Goal: Register for event/course

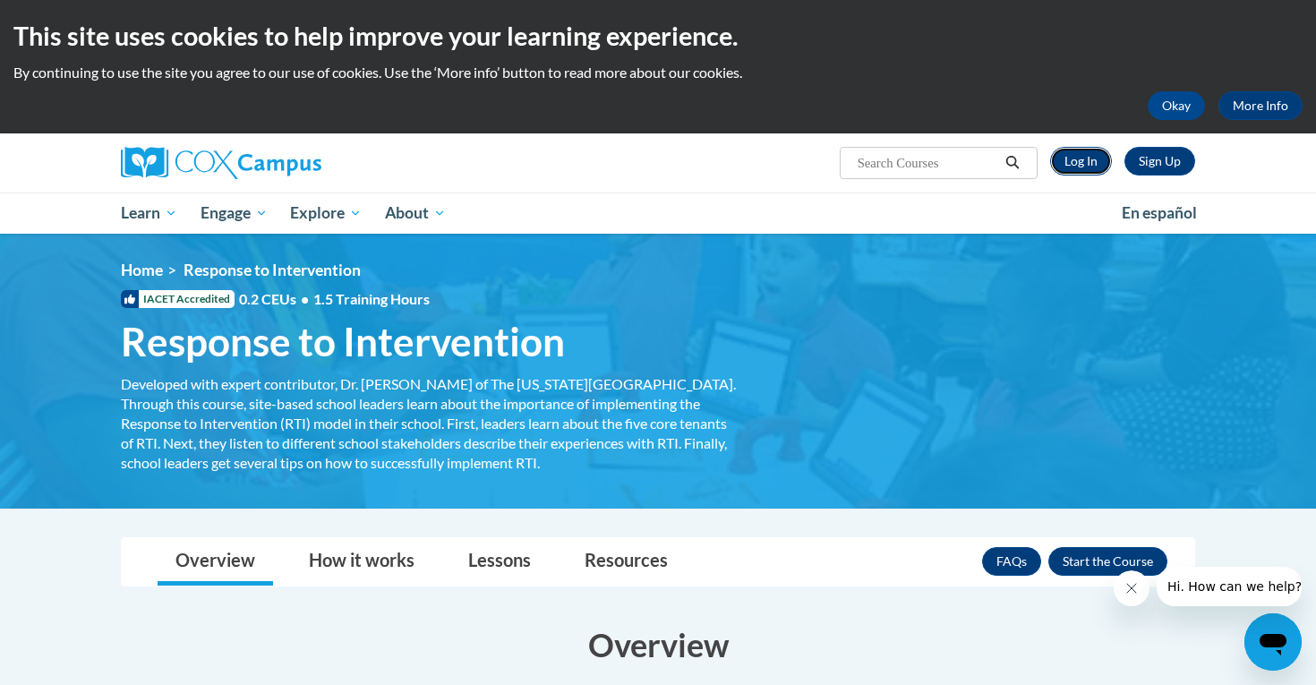
click at [1082, 164] on link "Log In" at bounding box center [1081, 161] width 62 height 29
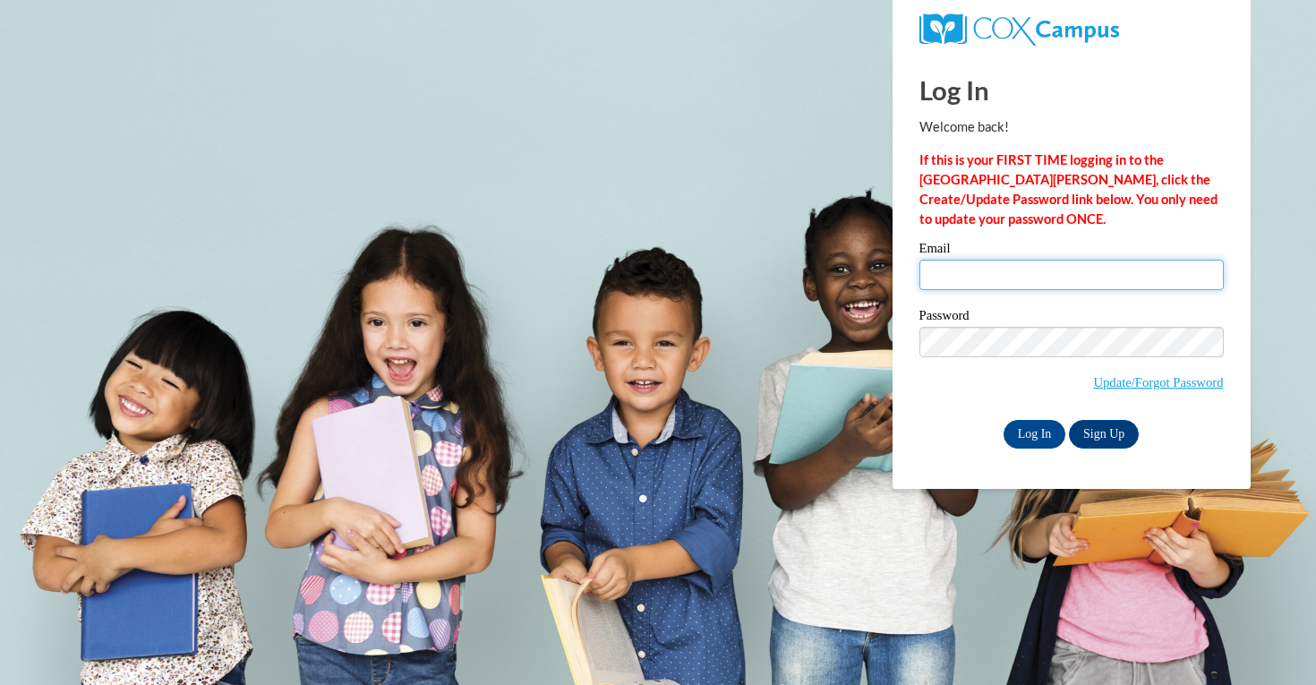
click at [978, 281] on input "Email" at bounding box center [1072, 275] width 304 height 30
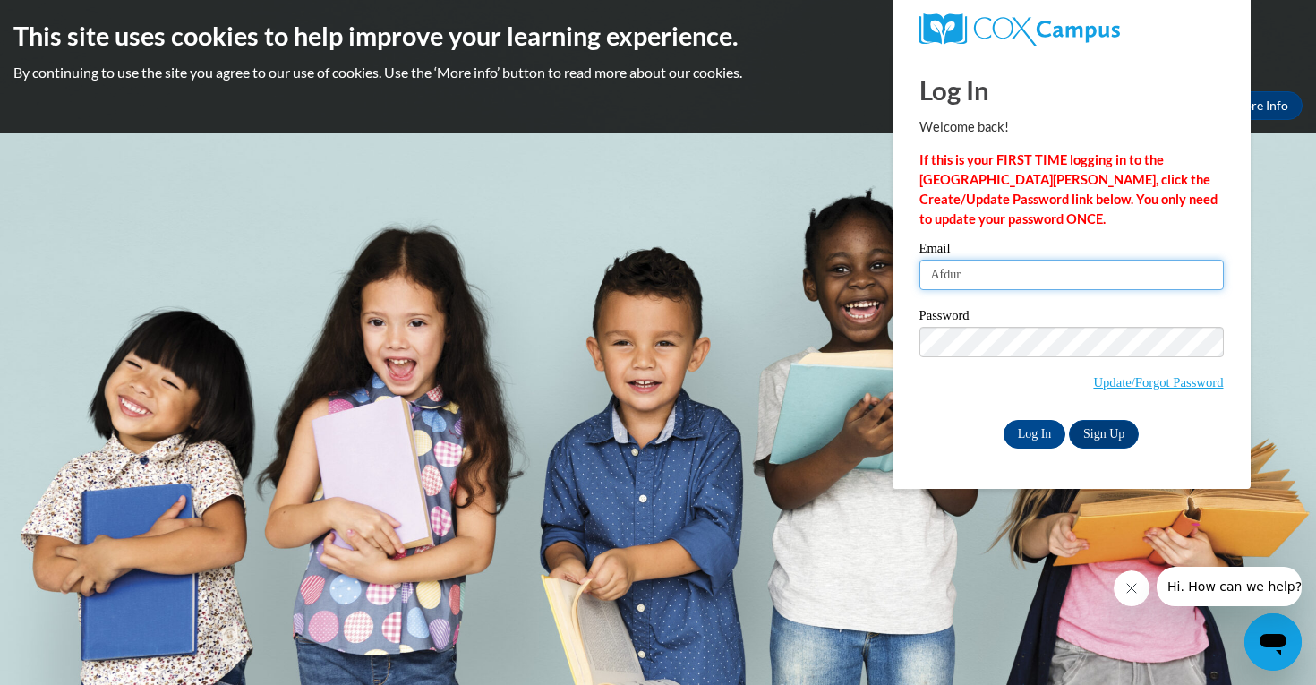
type input "Afdur"
click at [1289, 137] on body "This site uses cookies to help improve your learning experience. By continuing …" at bounding box center [658, 342] width 1316 height 685
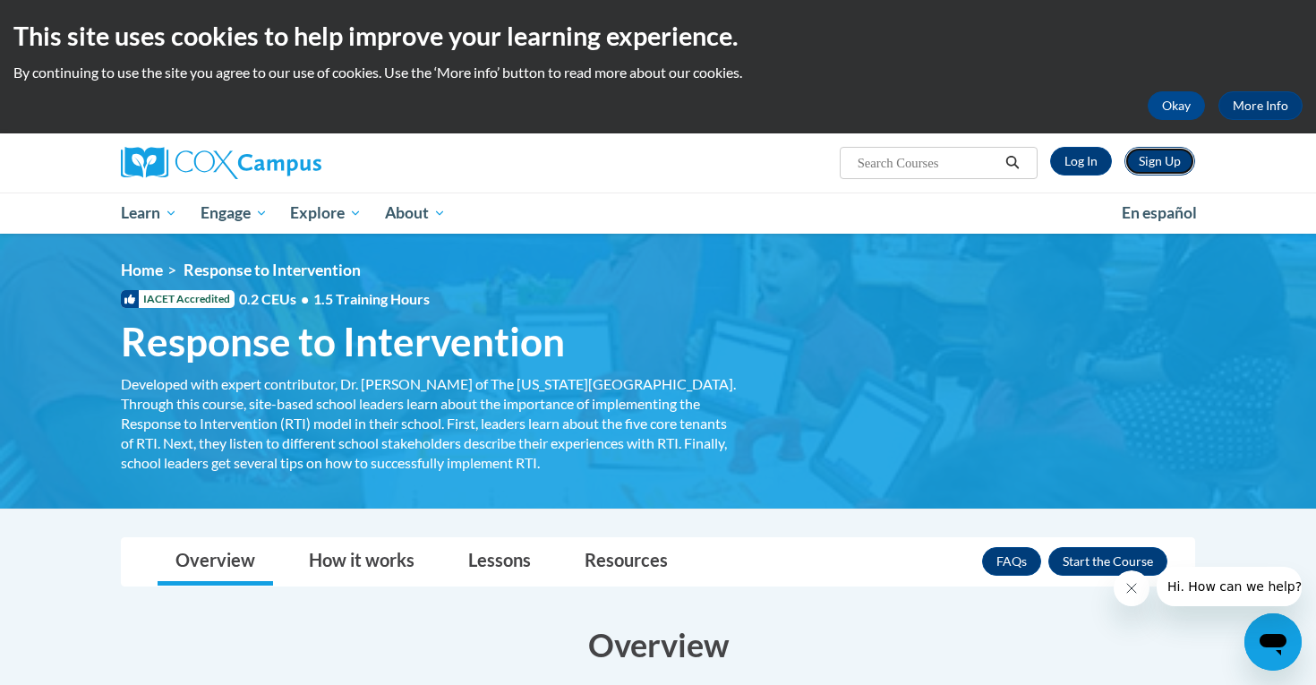
click at [1154, 172] on link "Sign Up" at bounding box center [1160, 161] width 71 height 29
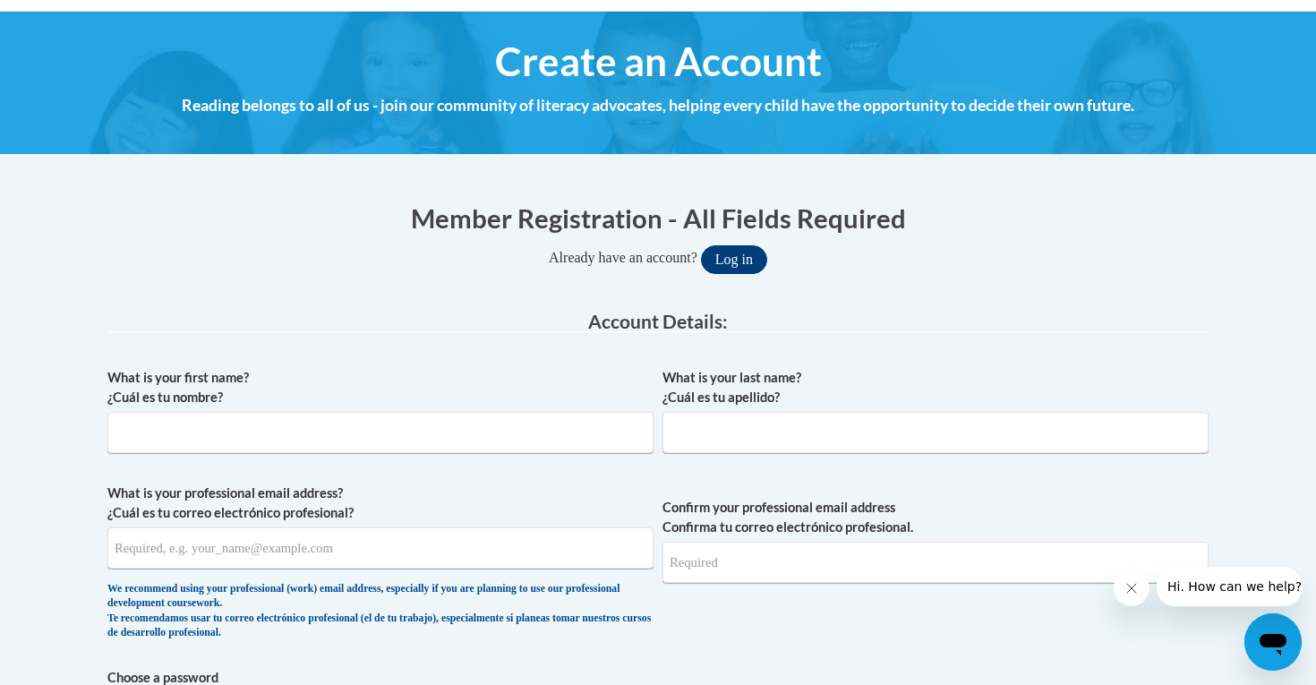
scroll to position [208, 0]
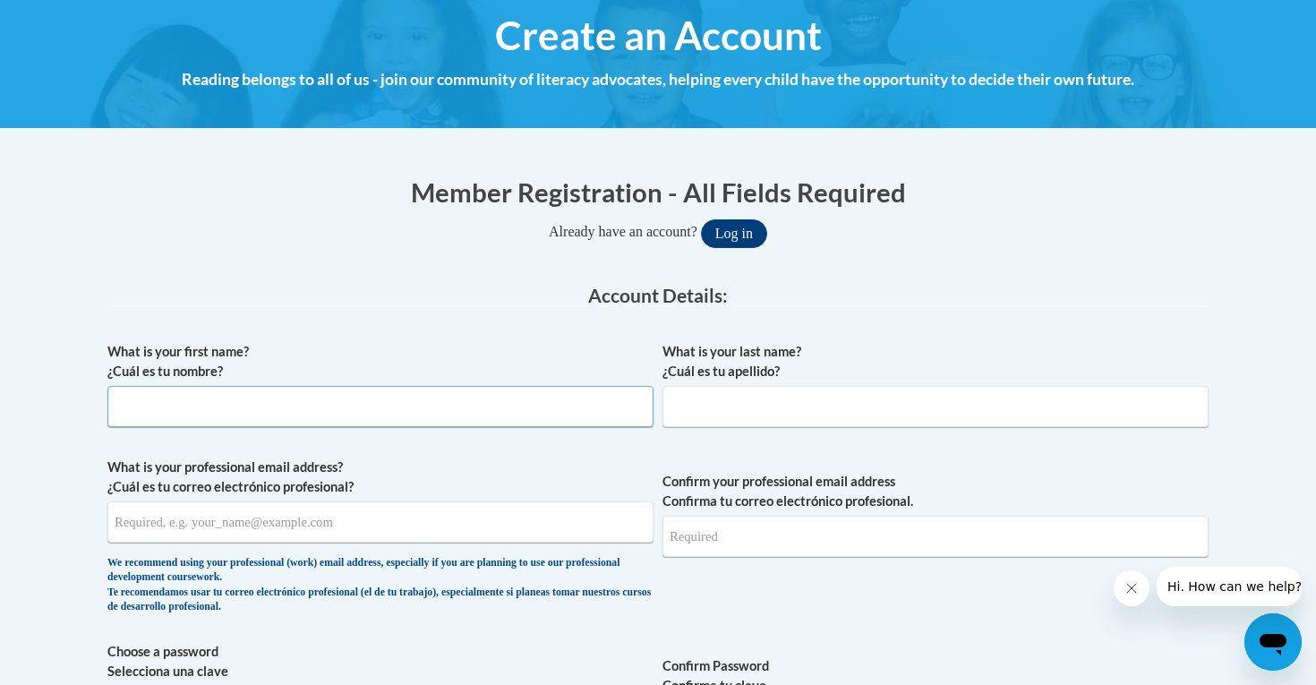
click at [537, 412] on input "What is your first name? ¿Cuál es tu nombre?" at bounding box center [380, 406] width 546 height 41
type input "Alyssa"
click at [867, 406] on input "What is your last name? ¿Cuál es tu apellido?" at bounding box center [936, 406] width 546 height 41
type input "Durie"
click at [444, 518] on input "What is your professional email address? ¿Cuál es tu correo electrónico profesi…" at bounding box center [380, 521] width 546 height 41
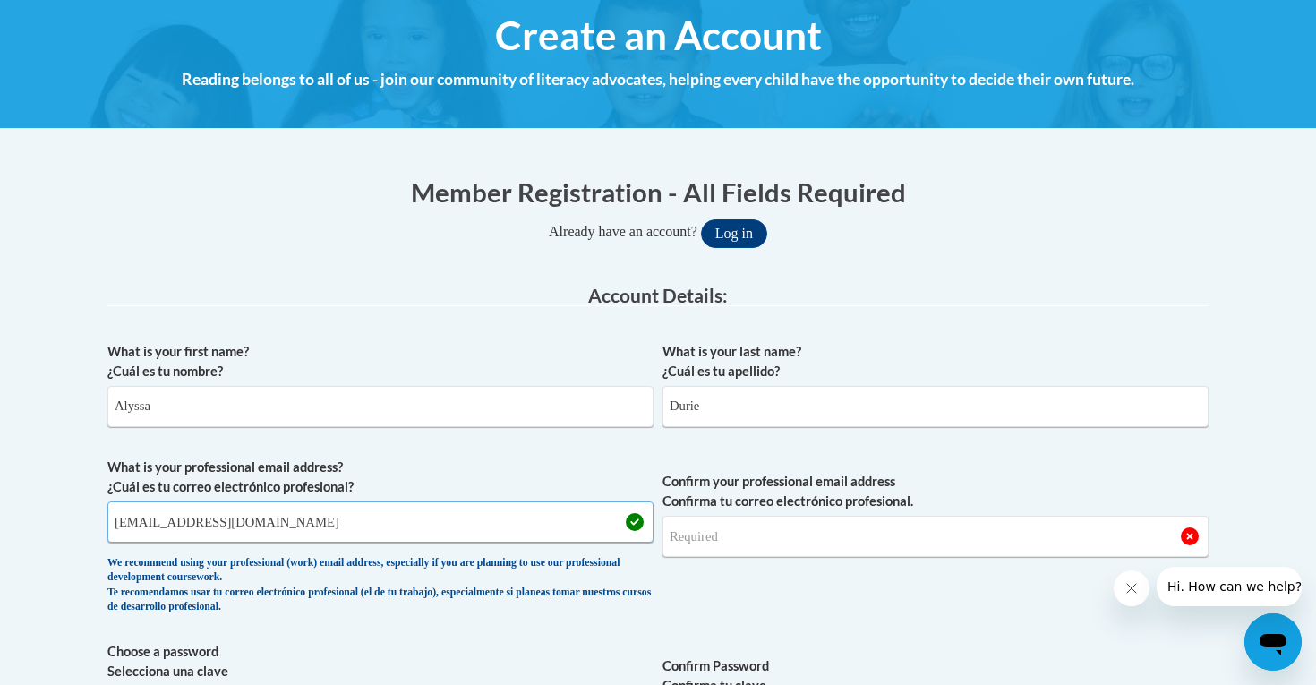
type input "Afduri8554@ung.edu"
click at [747, 531] on input "Confirm your professional email address Confirma tu correo electrónico profesio…" at bounding box center [936, 536] width 546 height 41
type input "Afduri8554@ung.edu"
click at [821, 574] on span "Confirm your professional email address Confirma tu correo electrónico profesio…" at bounding box center [936, 541] width 546 height 166
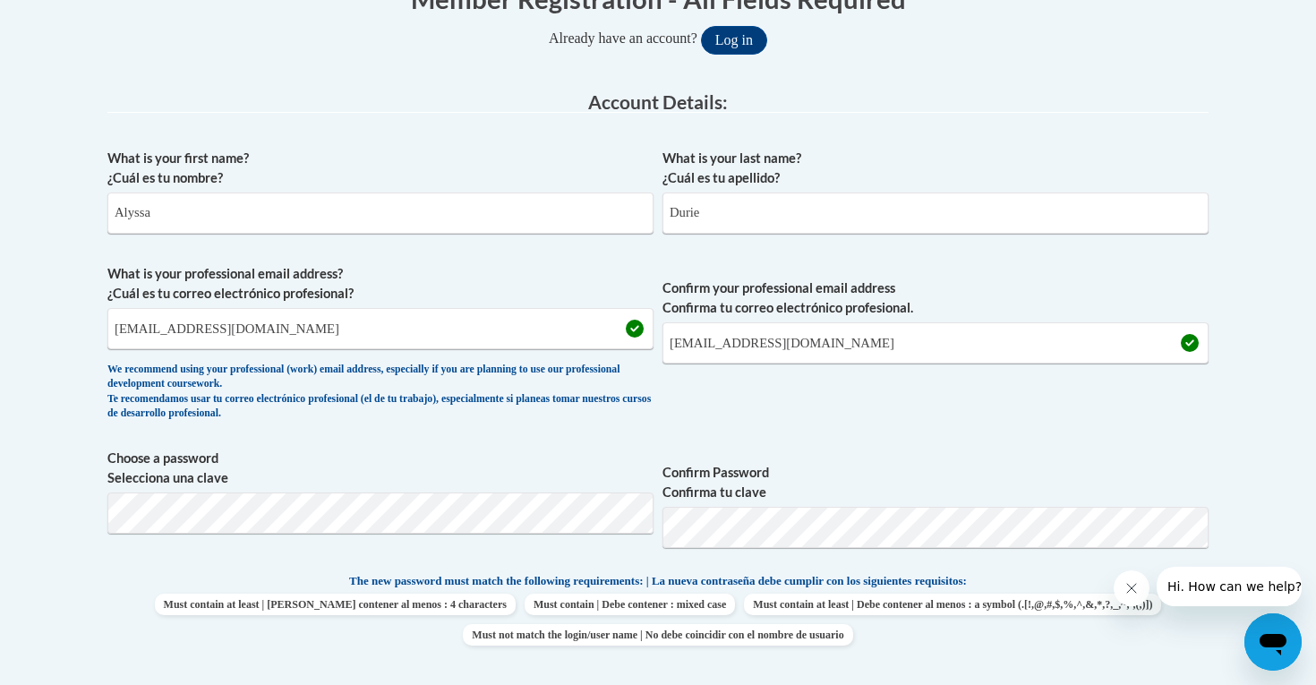
scroll to position [459, 0]
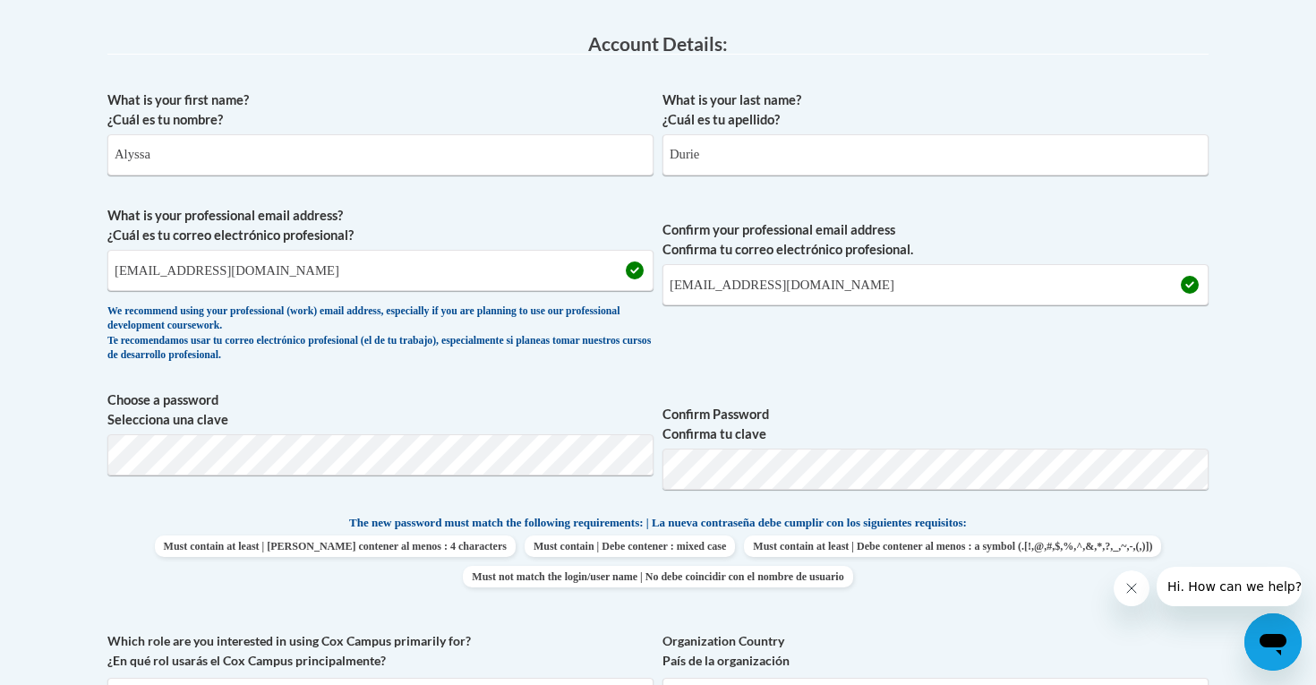
click at [749, 378] on div "What is your first name? ¿Cuál es tu nombre? Alyssa What is your last name? ¿Cu…" at bounding box center [657, 489] width 1101 height 817
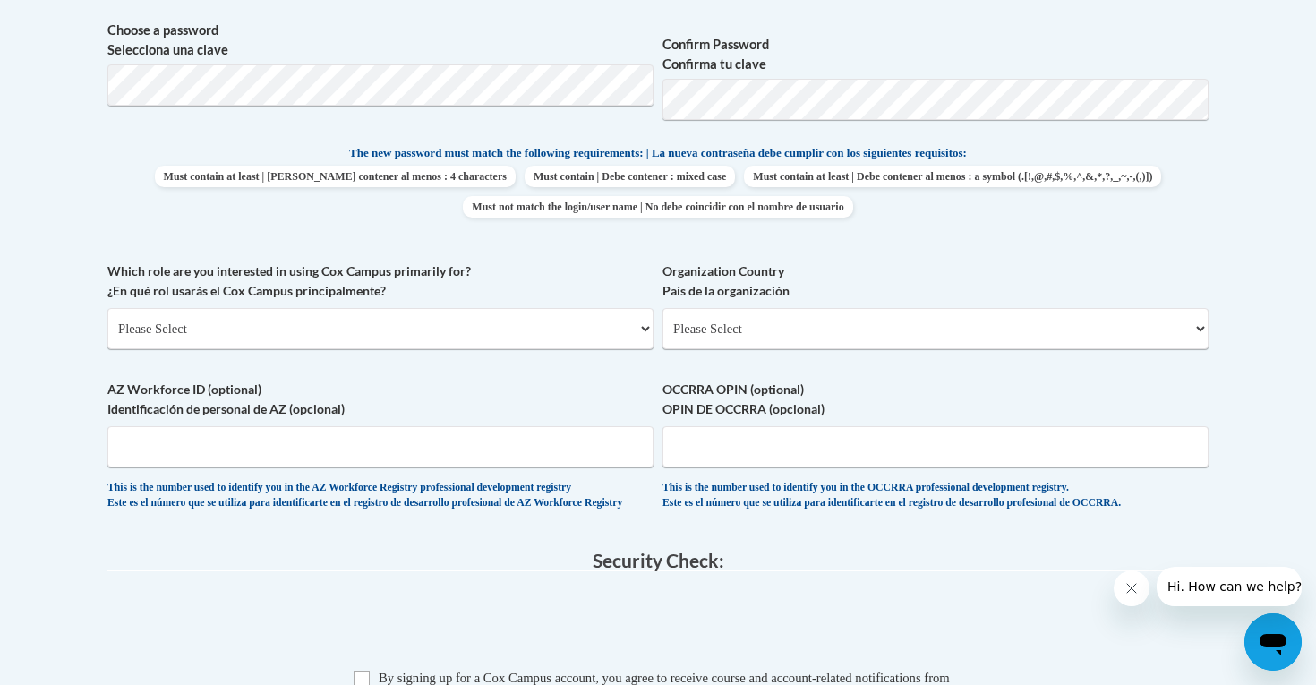
scroll to position [836, 0]
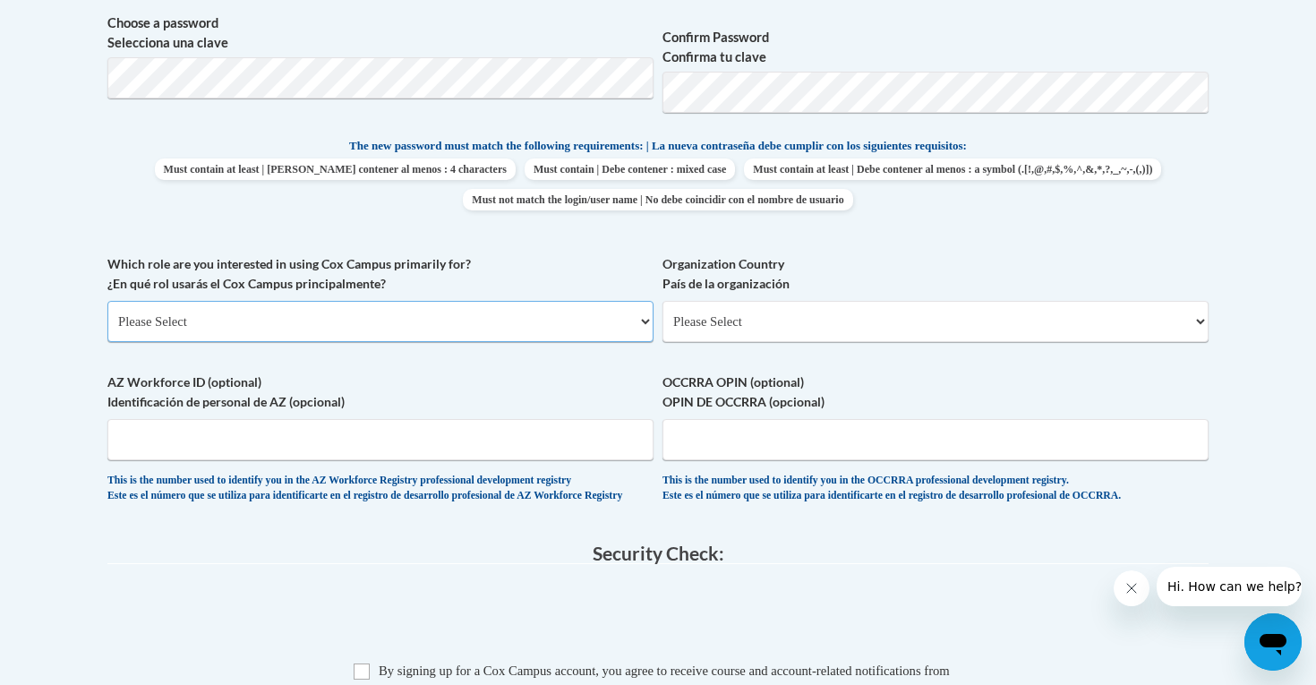
click at [563, 321] on select "Please Select College/University | Colegio/Universidad Community/Nonprofit Part…" at bounding box center [380, 321] width 546 height 41
select select "5a18ea06-2b54-4451-96f2-d152daf9eac5"
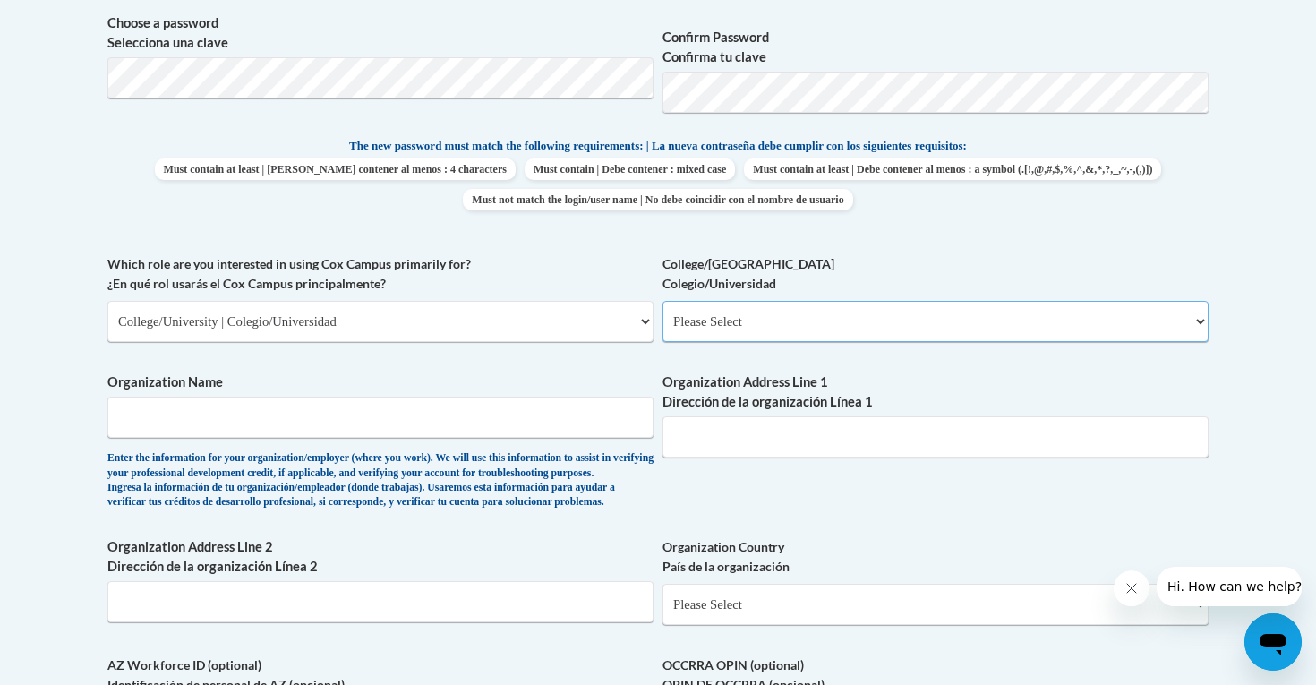
click at [761, 332] on select "Please Select College/University Staff | Empleado universitario College/Univers…" at bounding box center [936, 321] width 546 height 41
select select "99b32b07-cffc-426c-8bf6-0cd77760d84b"
click at [563, 427] on input "Organization Name" at bounding box center [380, 417] width 546 height 41
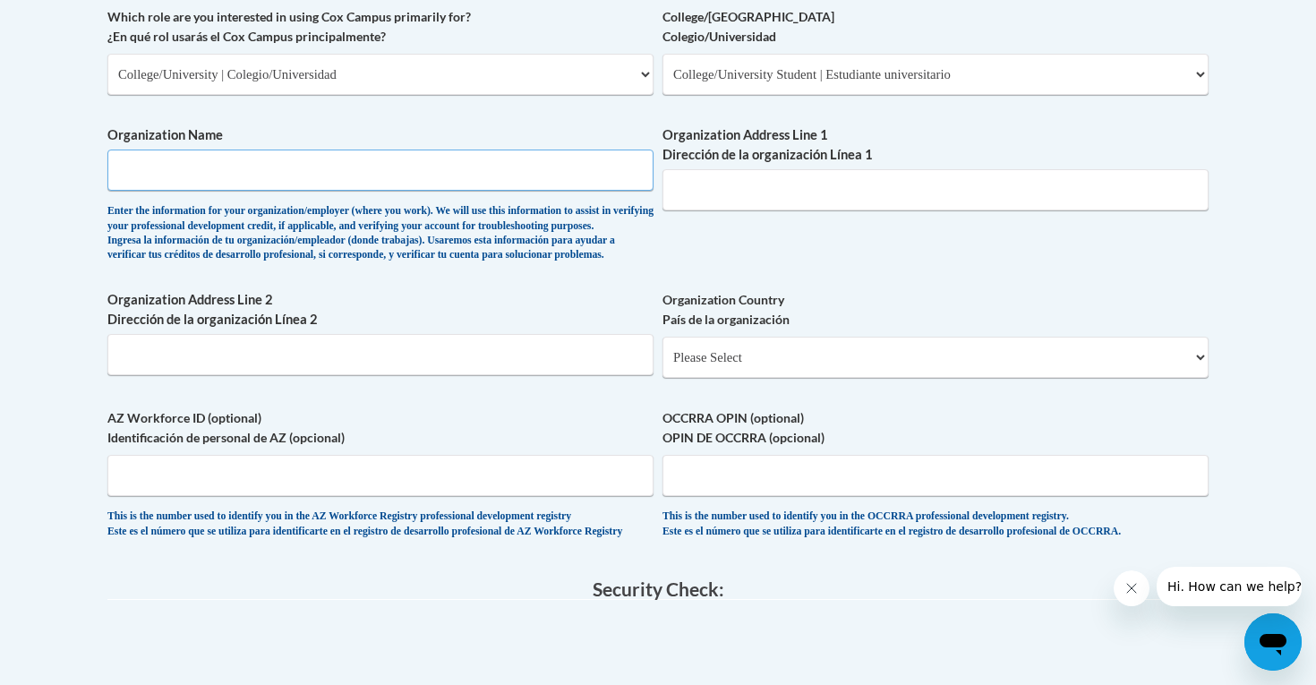
scroll to position [1065, 0]
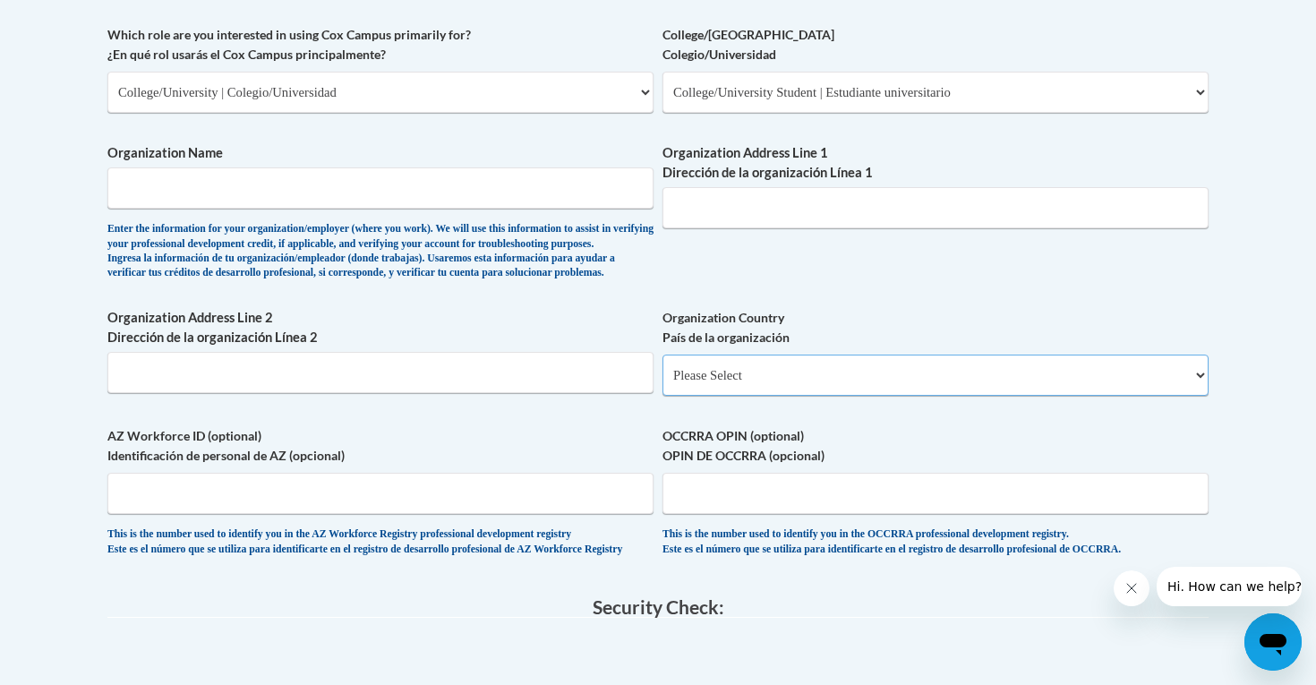
click at [811, 396] on select "Please Select United States | Estados Unidos Outside of the United States | Fue…" at bounding box center [936, 375] width 546 height 41
select select "ad49bcad-a171-4b2e-b99c-48b446064914"
select select
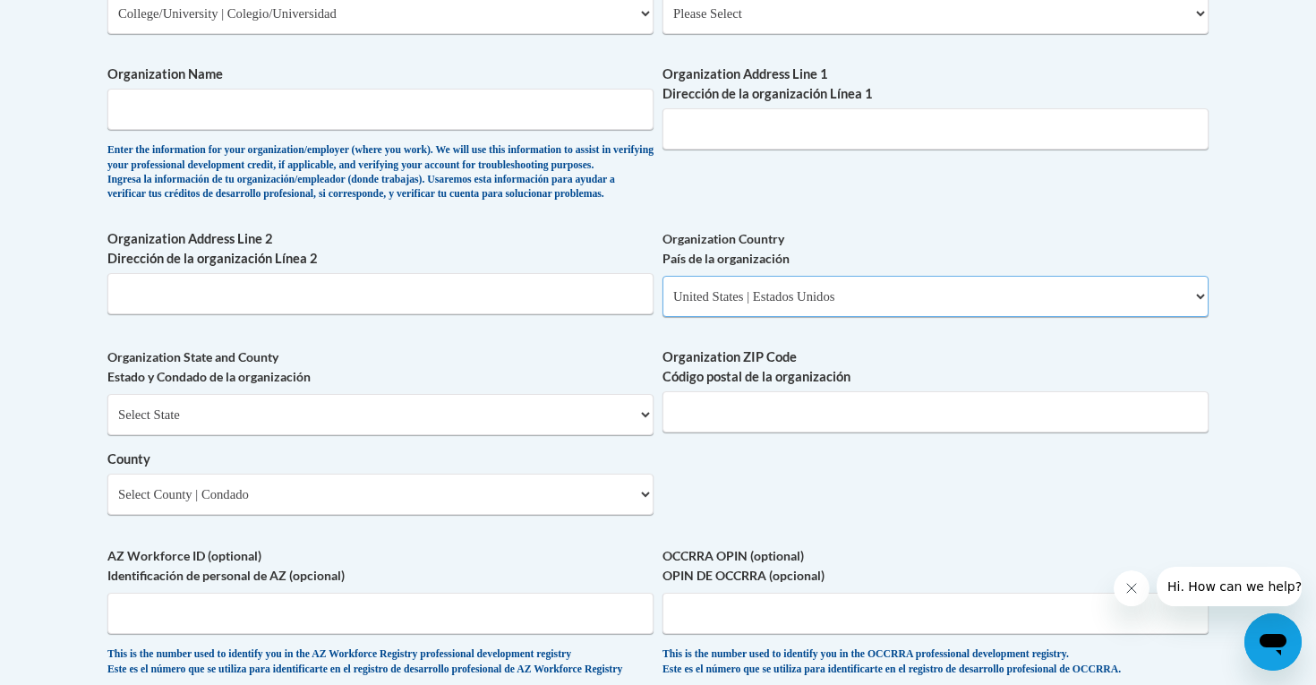
scroll to position [1155, 0]
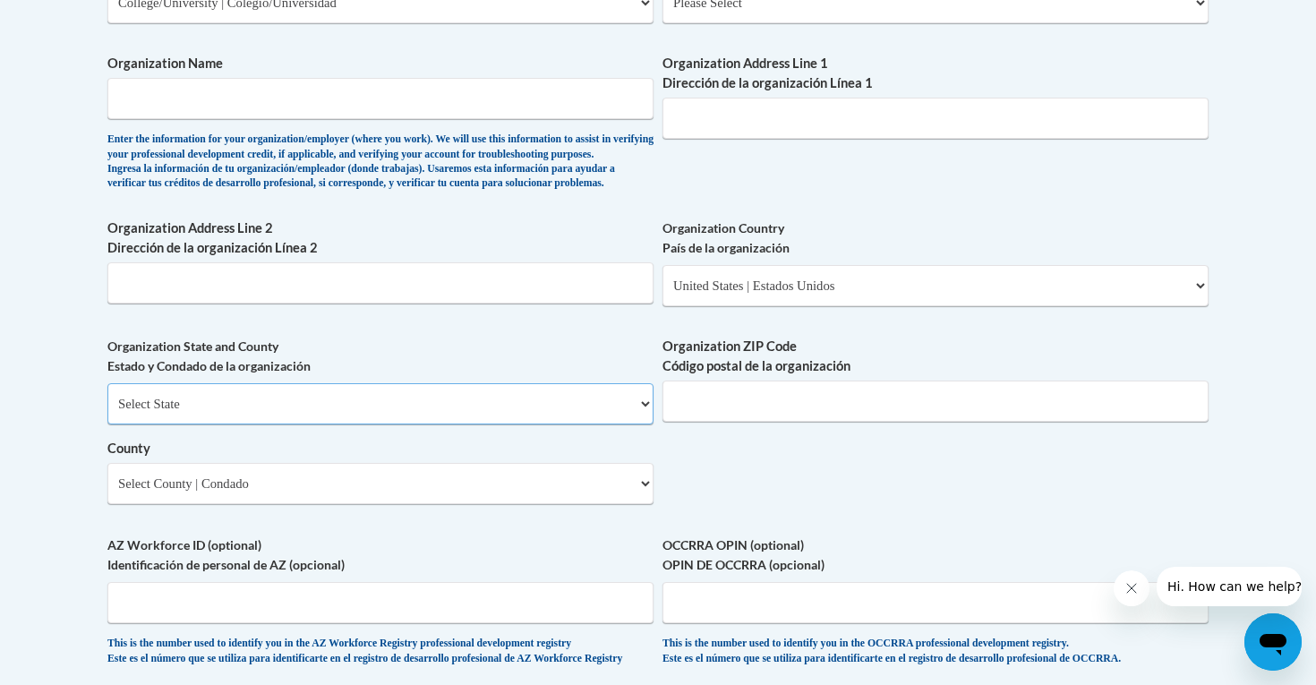
click at [539, 424] on select "Select State Alabama Alaska Arizona Arkansas California Colorado Connecticut De…" at bounding box center [380, 403] width 546 height 41
select select "Georgia"
click at [758, 422] on input "Organization ZIP Code Código postal de la organización" at bounding box center [936, 401] width 546 height 41
type input "30619"
type input "250 Shadow Lake Dr"
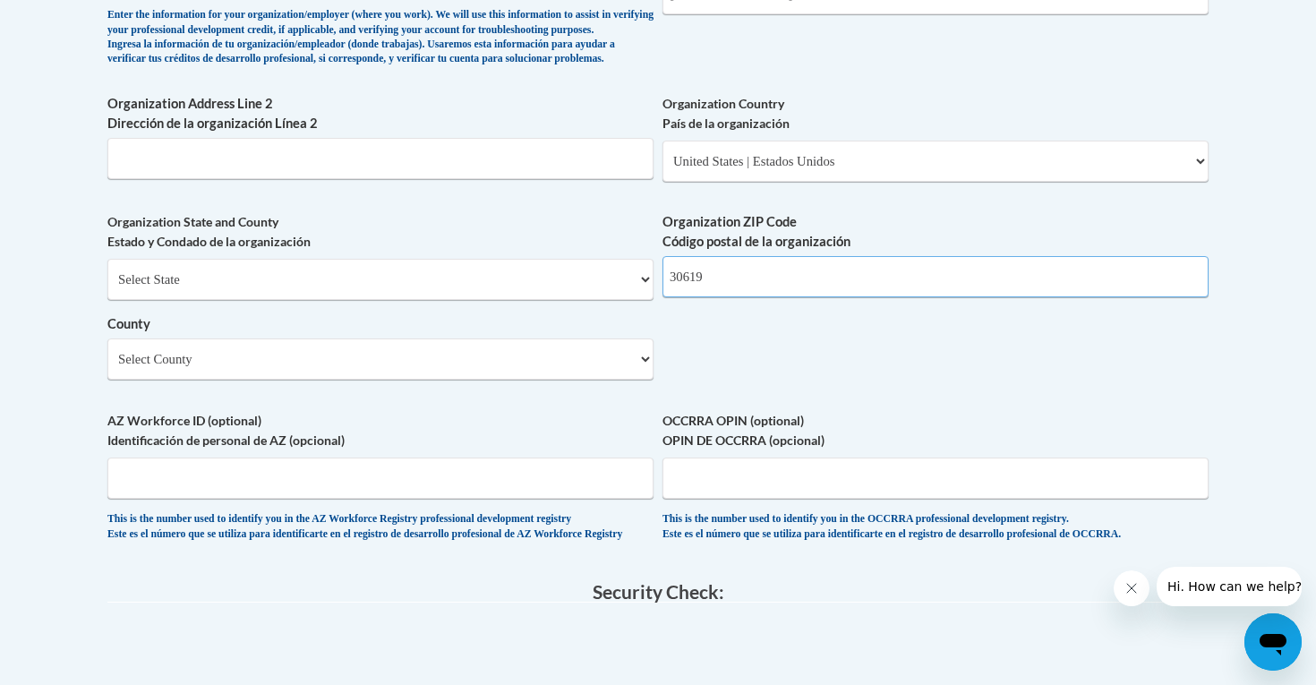
scroll to position [1281, 0]
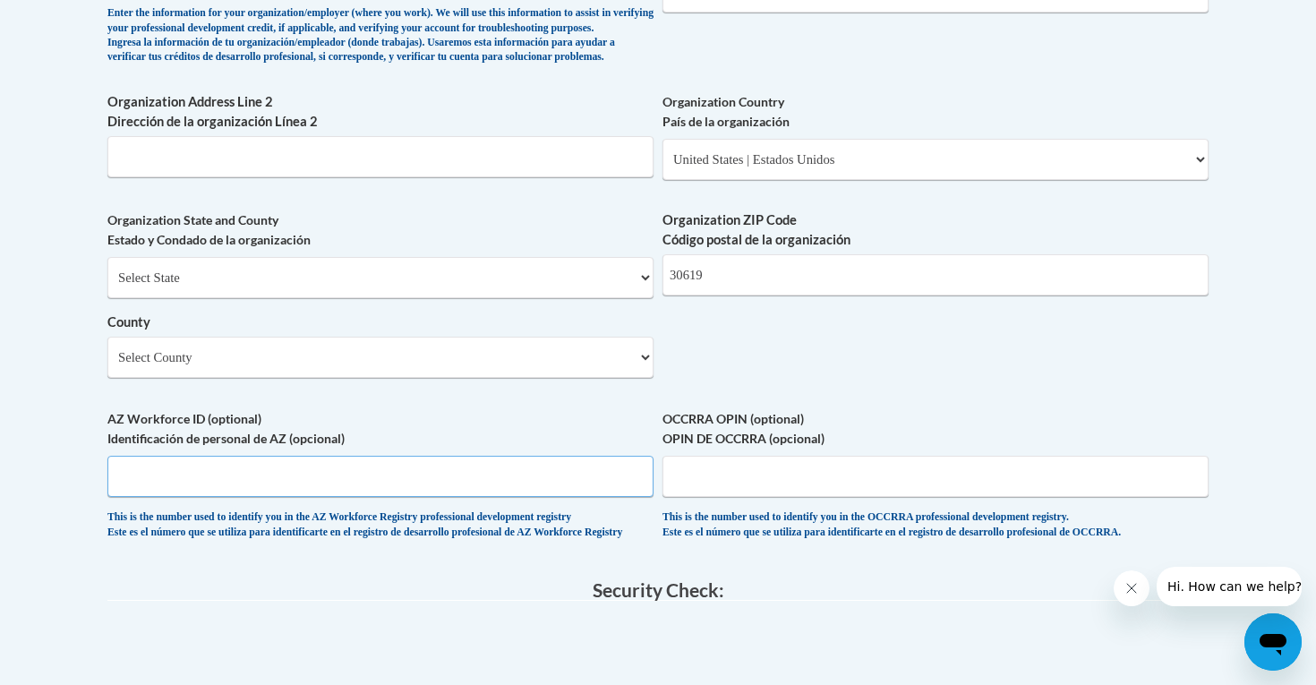
click at [549, 497] on input "AZ Workforce ID (optional) Identificación de personal de AZ (opcional)" at bounding box center [380, 476] width 546 height 41
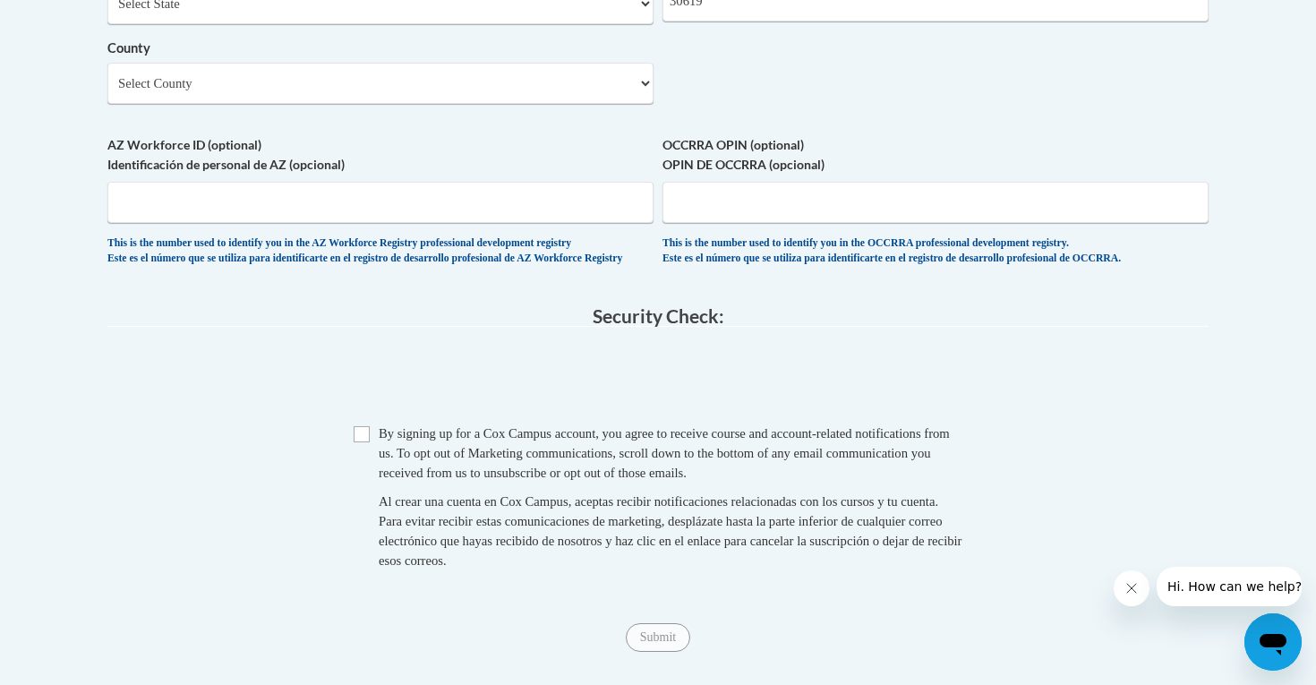
scroll to position [1557, 0]
click at [369, 441] on input "Checkbox" at bounding box center [362, 432] width 16 height 16
checkbox input "true"
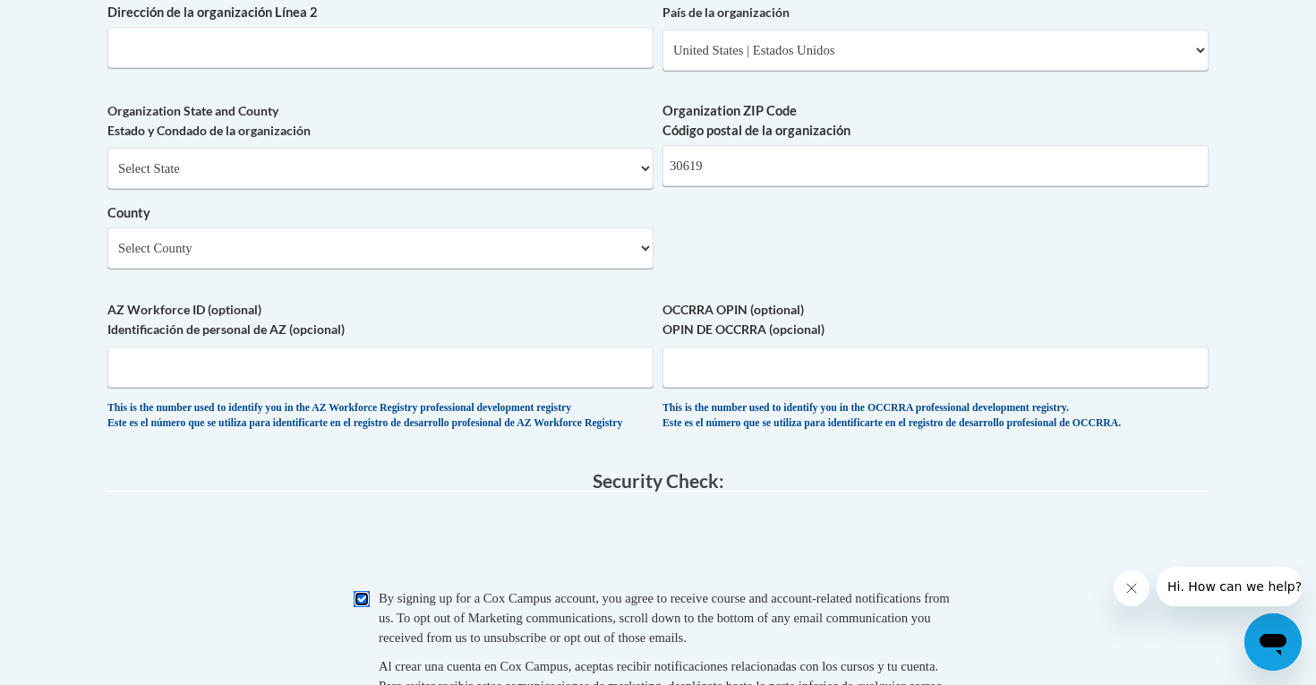
scroll to position [1389, 0]
click at [466, 270] on select "Select County Appling Atkinson Bacon Baker Baldwin Banks Barrow Bartow Ben Hill…" at bounding box center [380, 249] width 546 height 41
select select "Oglethorpe"
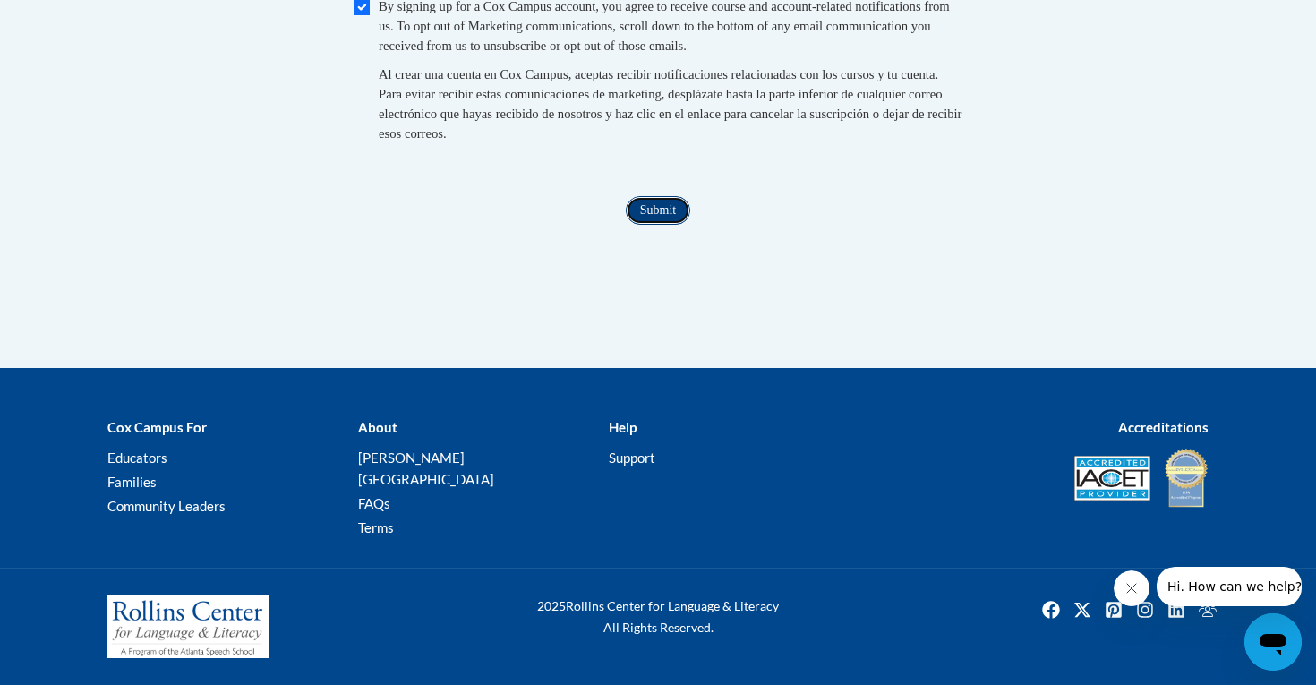
click at [656, 225] on input "Submit" at bounding box center [658, 210] width 64 height 29
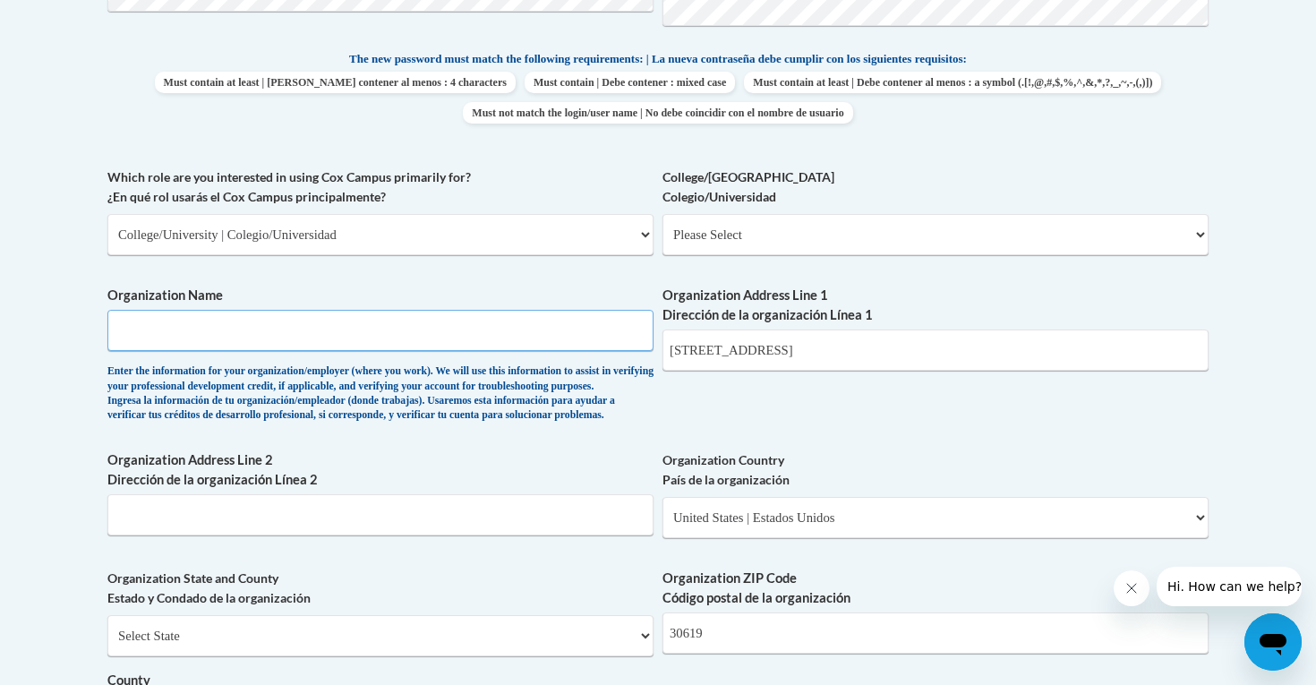
scroll to position [909, 0]
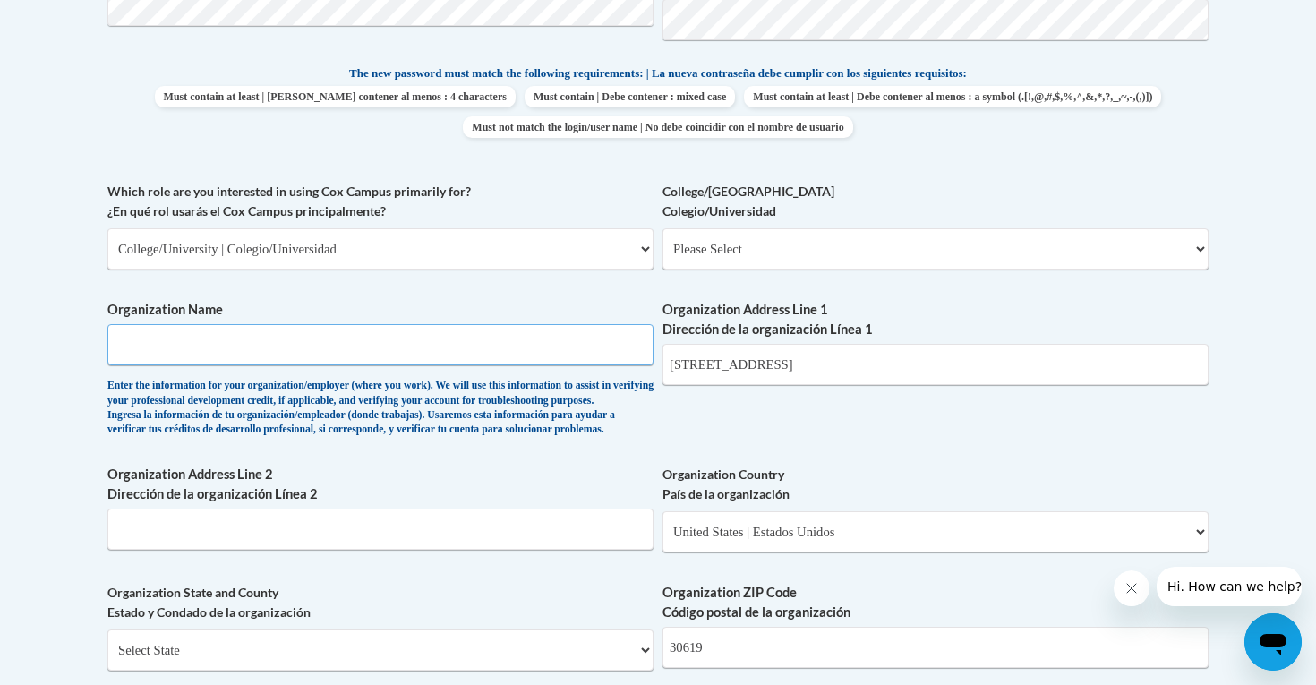
click at [550, 351] on input "Organization Name" at bounding box center [380, 344] width 546 height 41
click at [456, 446] on div "Organization Name Enter the information for your organization/employer (where y…" at bounding box center [380, 373] width 546 height 146
click at [561, 344] on input "Organization Name" at bounding box center [380, 344] width 546 height 41
type input "The University of North Georgia"
click at [687, 459] on div "What is your first name? ¿Cuál es tu nombre? Alyssa What is your last name? ¿Cu…" at bounding box center [657, 281] width 1101 height 1298
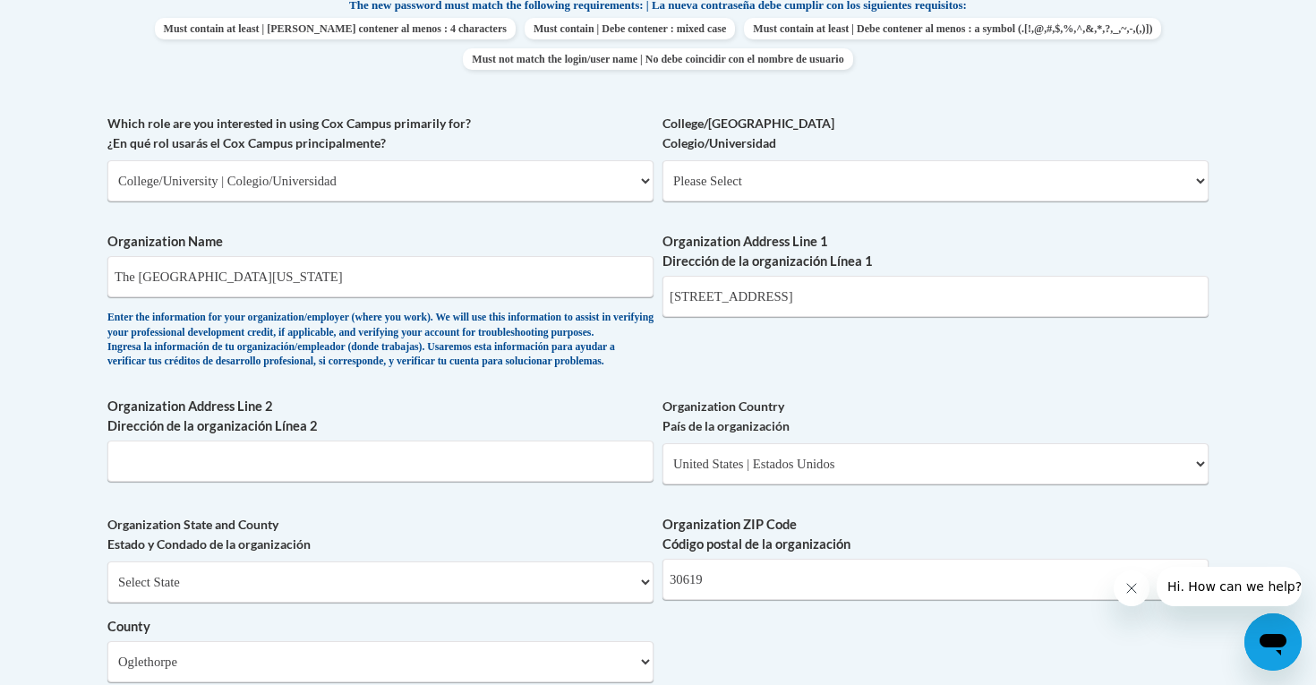
scroll to position [893, 0]
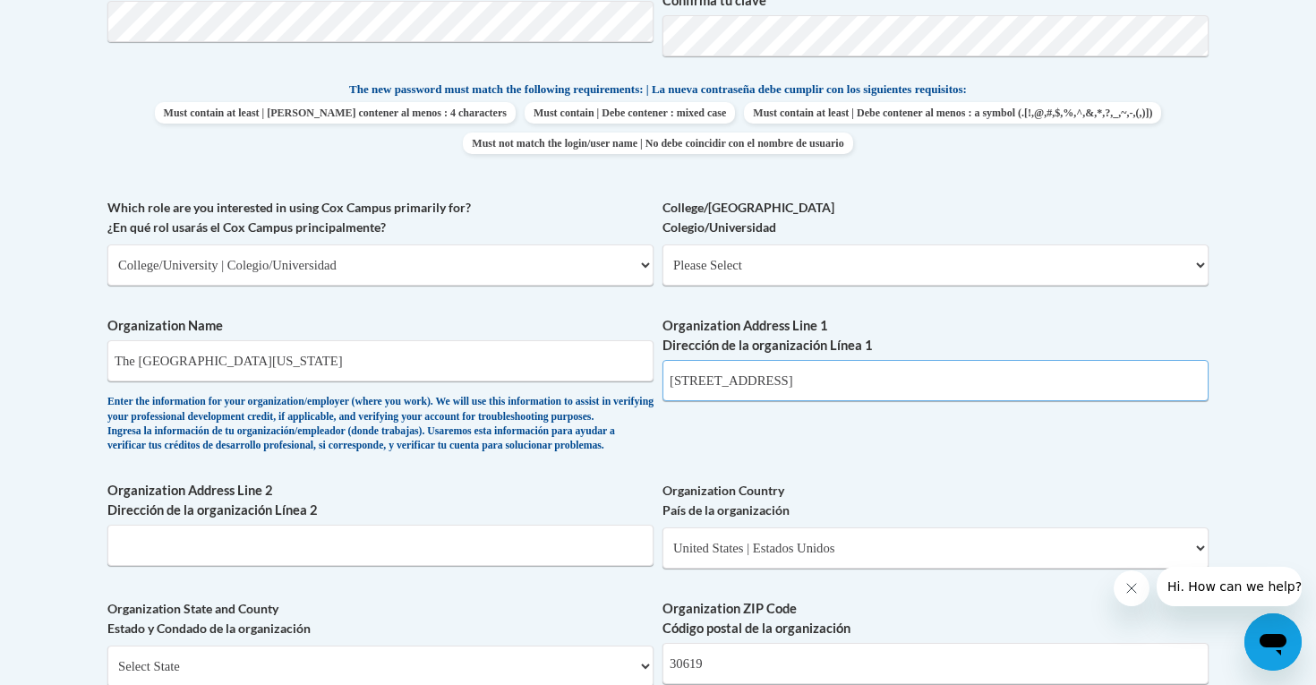
click at [855, 390] on input "250 Shadow Lake Dr" at bounding box center [936, 380] width 546 height 41
type input "2"
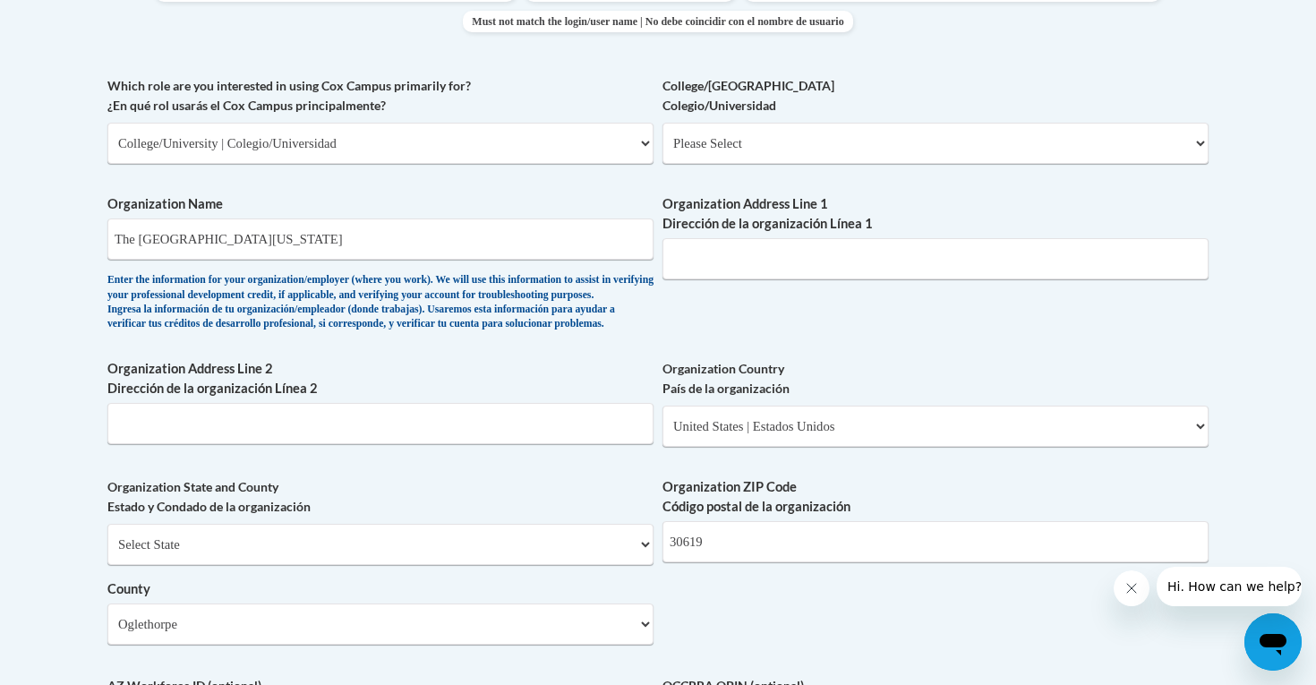
scroll to position [961, 0]
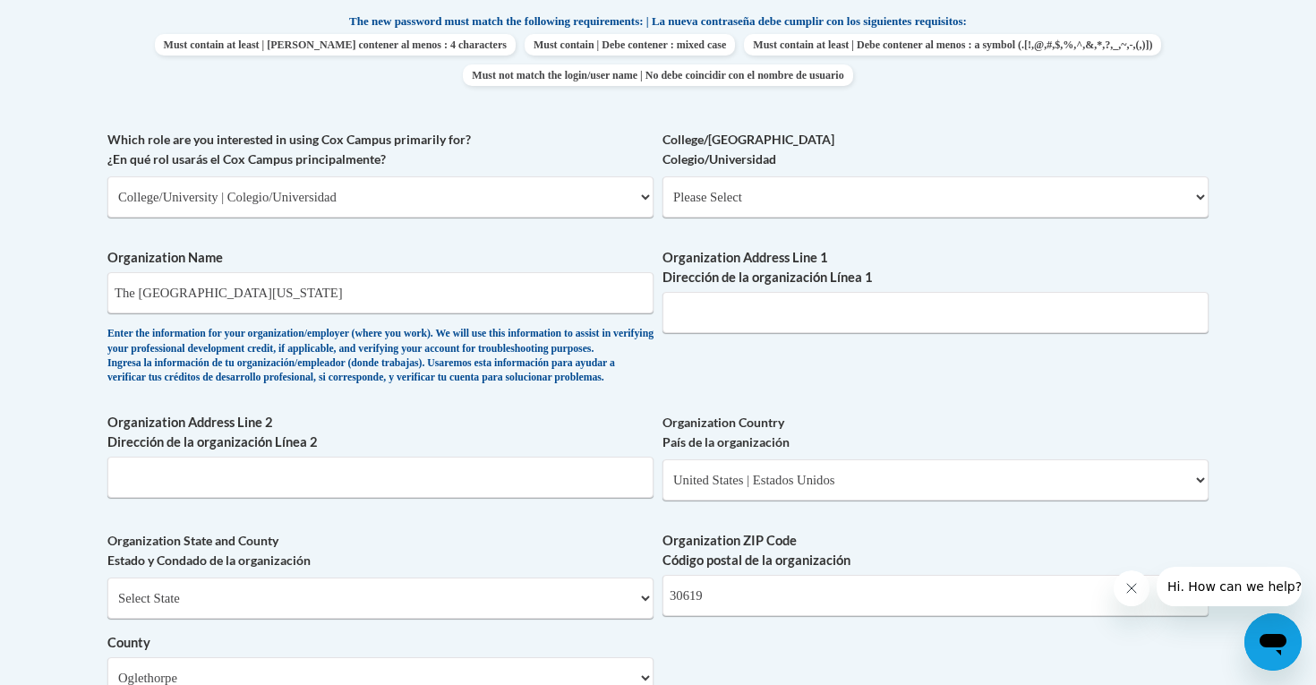
click at [768, 338] on div "Organization Address Line 1 Dirección de la organización Línea 1" at bounding box center [936, 297] width 546 height 98
click at [767, 325] on input "Organization Address Line 1 Dirección de la organización Línea 1" at bounding box center [936, 312] width 546 height 41
paste input "82 College Cir, Dahlonega, GA 30597"
type input "82 College Cir, Dahlonega, GA 30597"
click at [777, 361] on div "What is your first name? ¿Cuál es tu nombre? Alyssa What is your last name? ¿Cu…" at bounding box center [657, 229] width 1101 height 1298
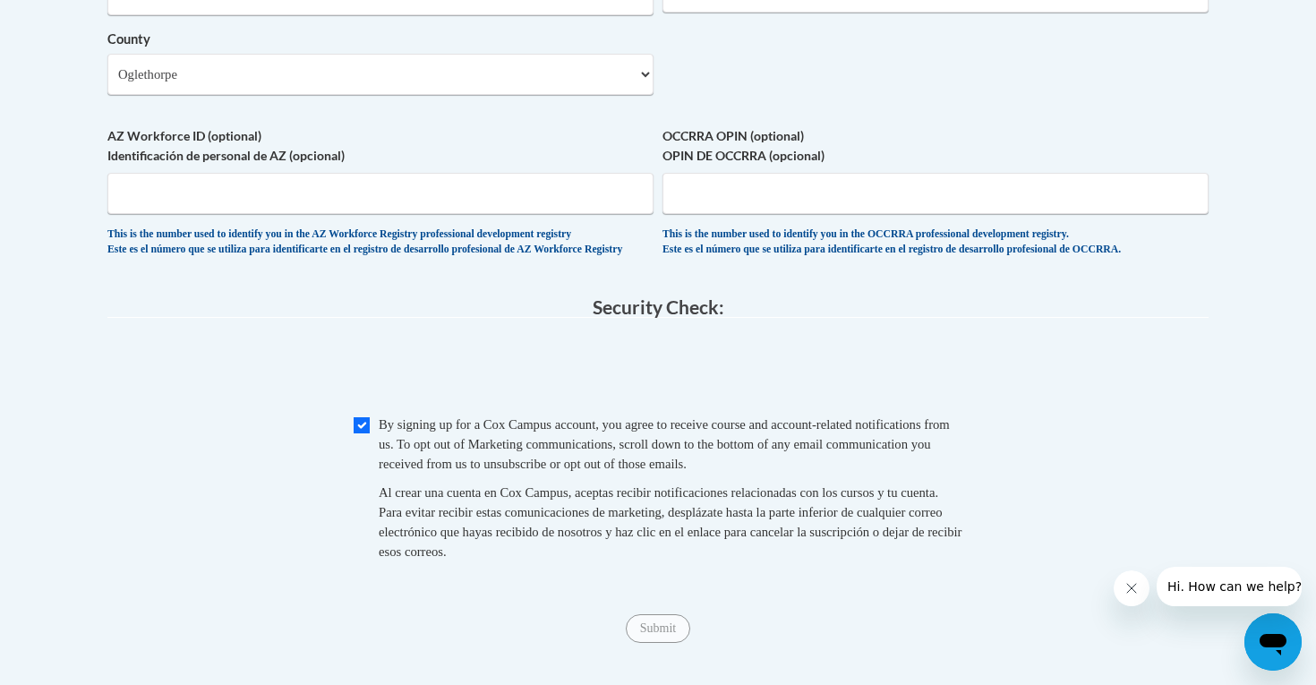
scroll to position [1587, 0]
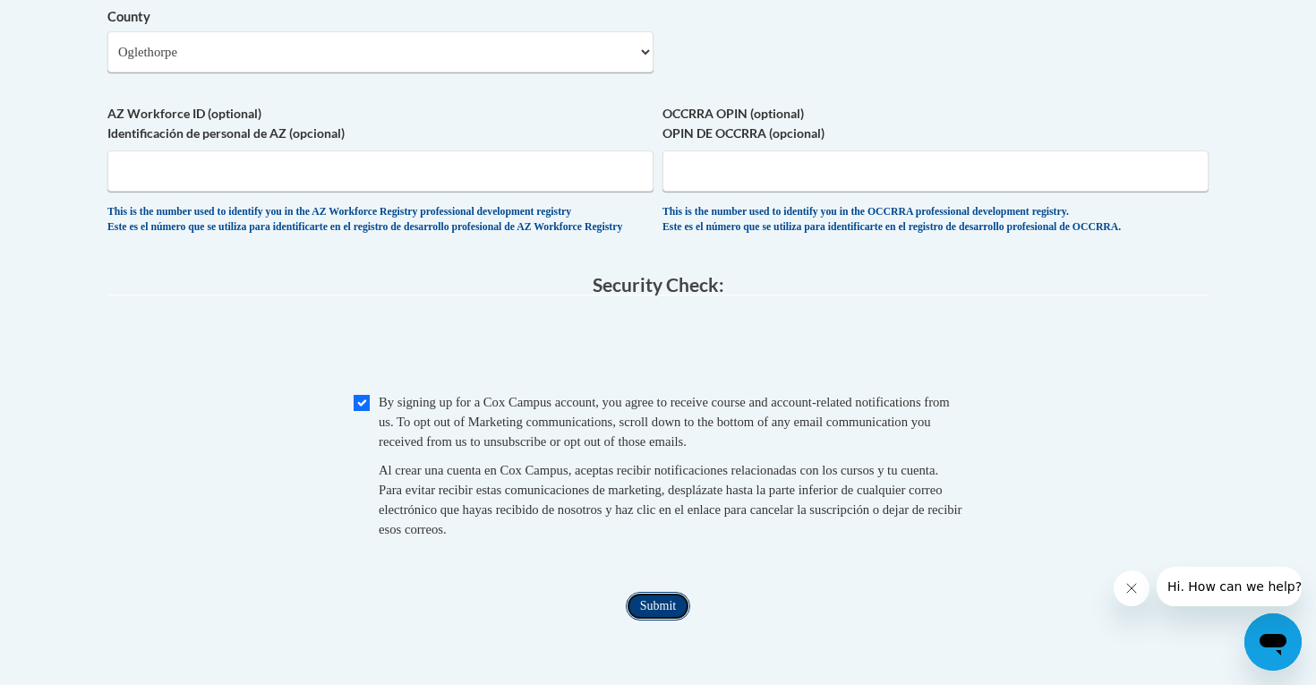
click at [671, 620] on input "Submit" at bounding box center [658, 606] width 64 height 29
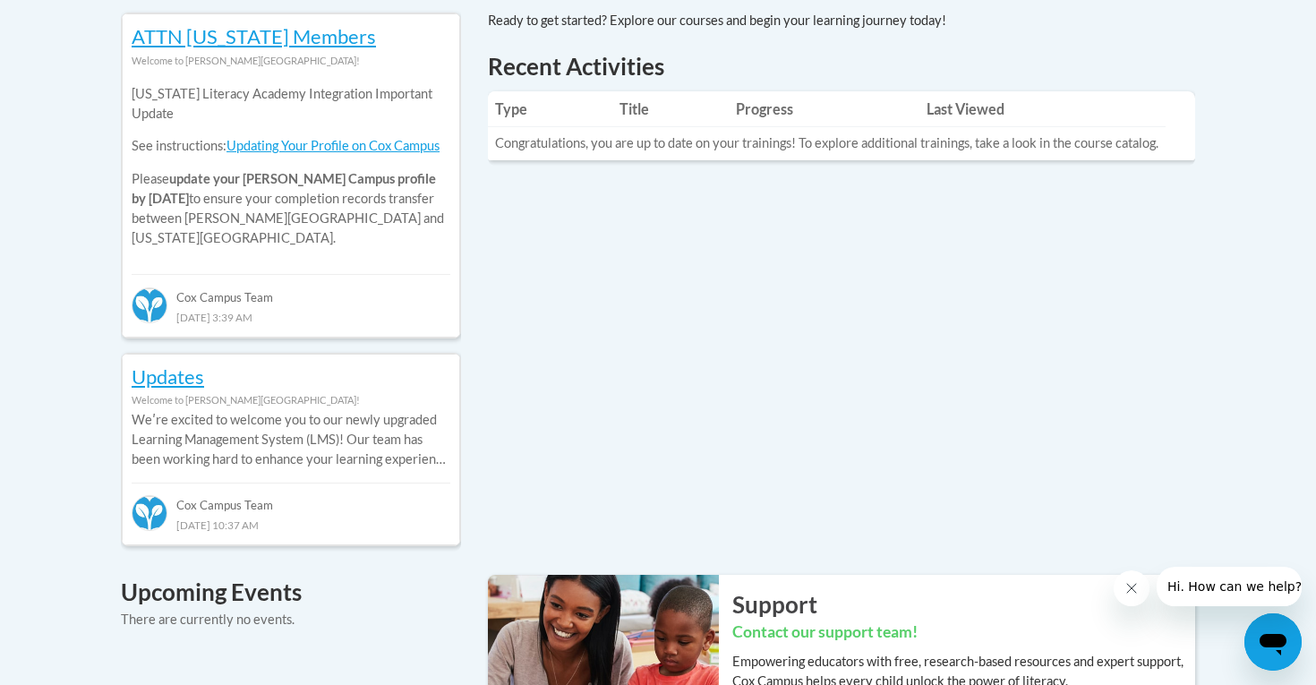
scroll to position [829, 0]
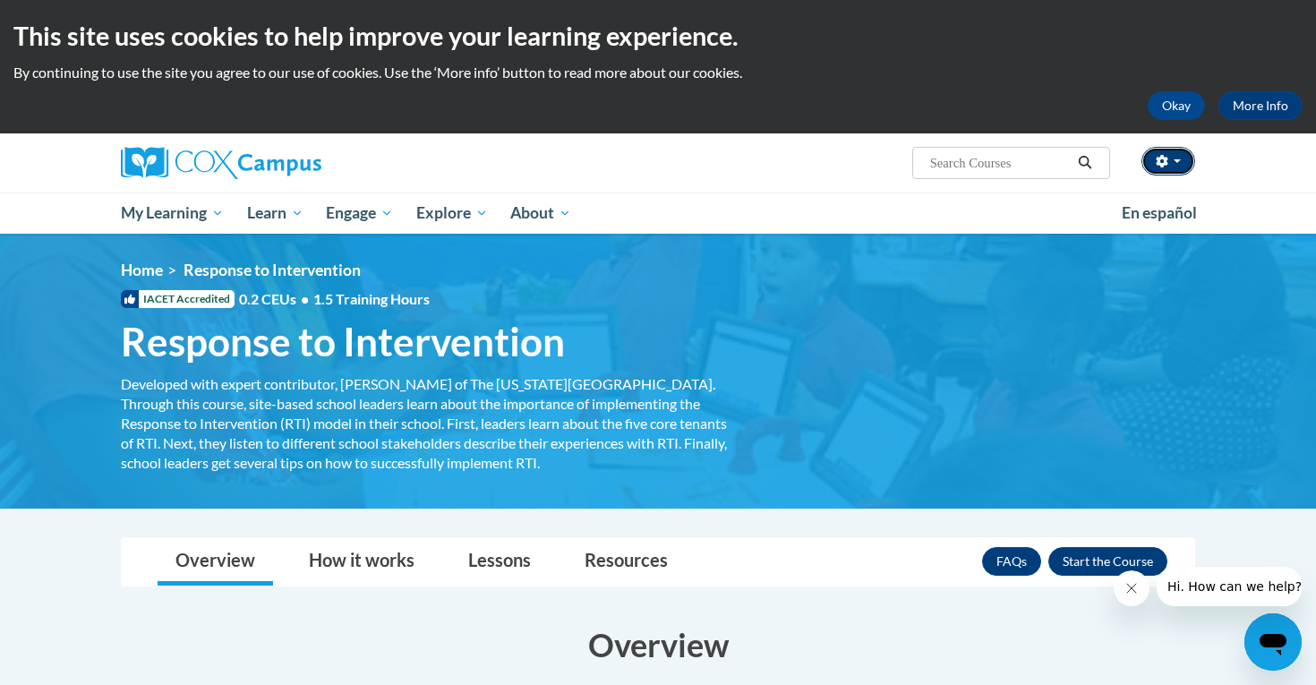
click at [1170, 159] on button "button" at bounding box center [1169, 161] width 54 height 29
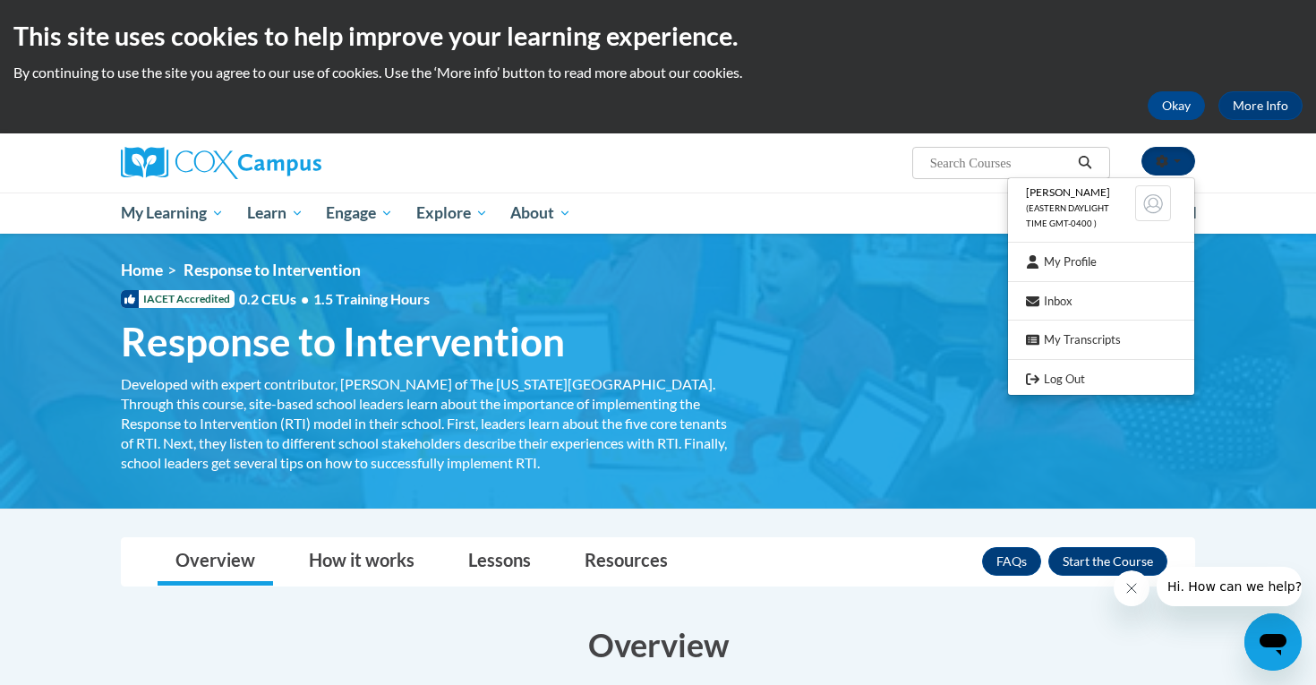
click at [1170, 159] on button "button" at bounding box center [1169, 161] width 54 height 29
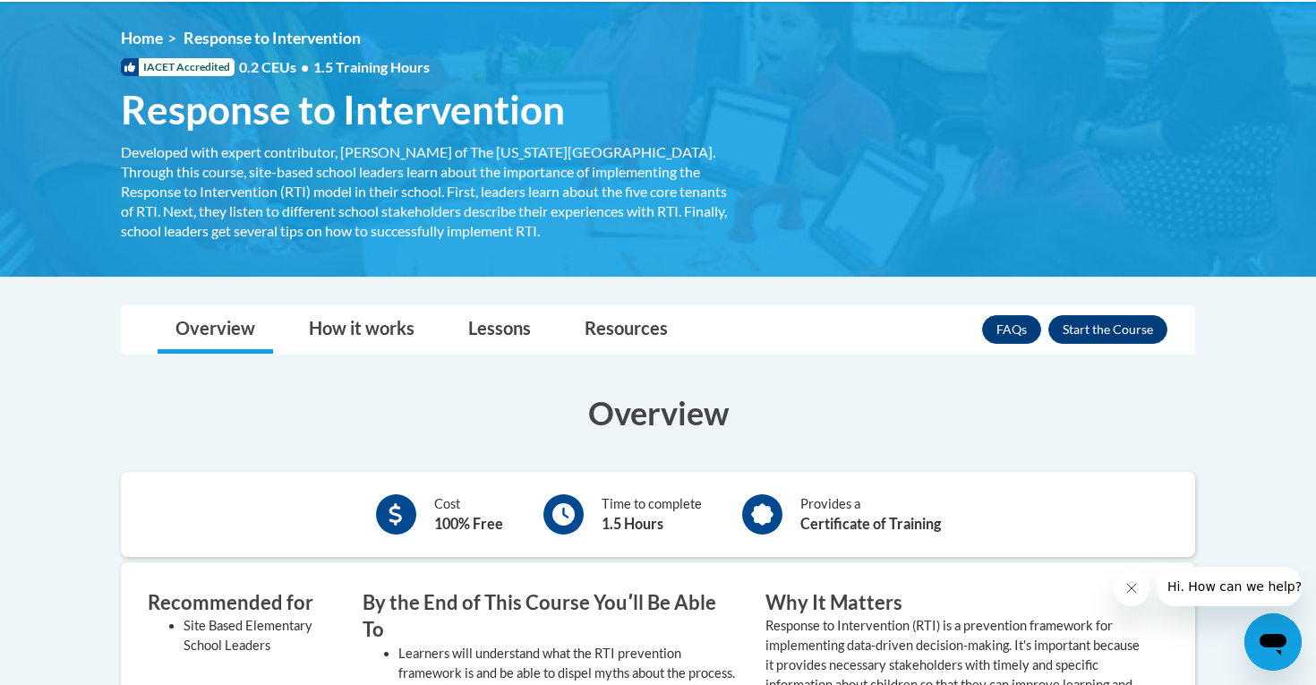
scroll to position [237, 0]
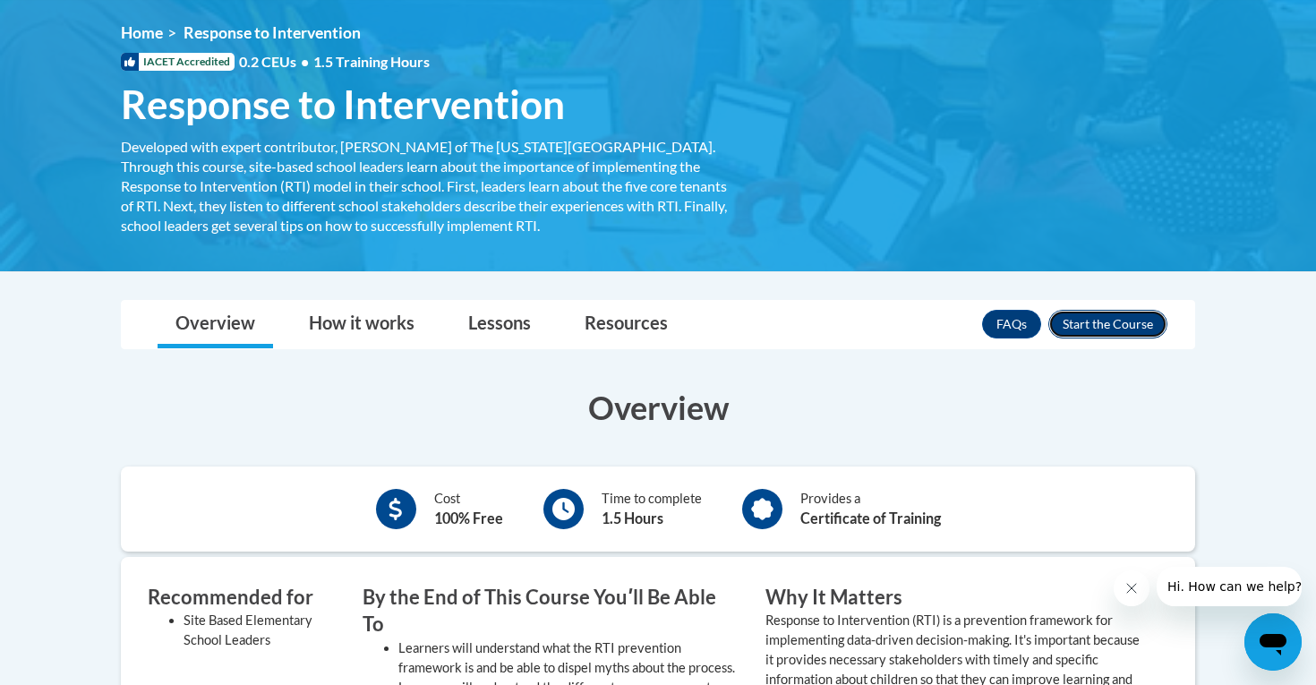
click at [1110, 323] on button "Enroll" at bounding box center [1107, 324] width 119 height 29
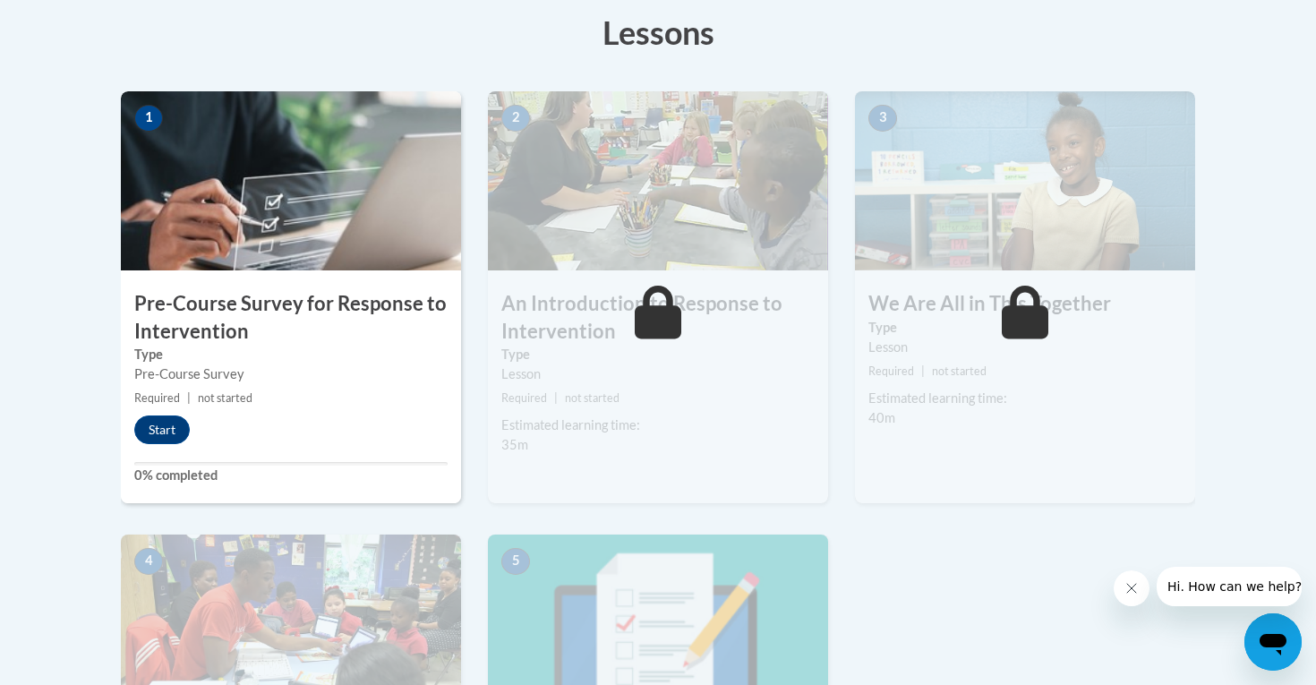
scroll to position [348, 0]
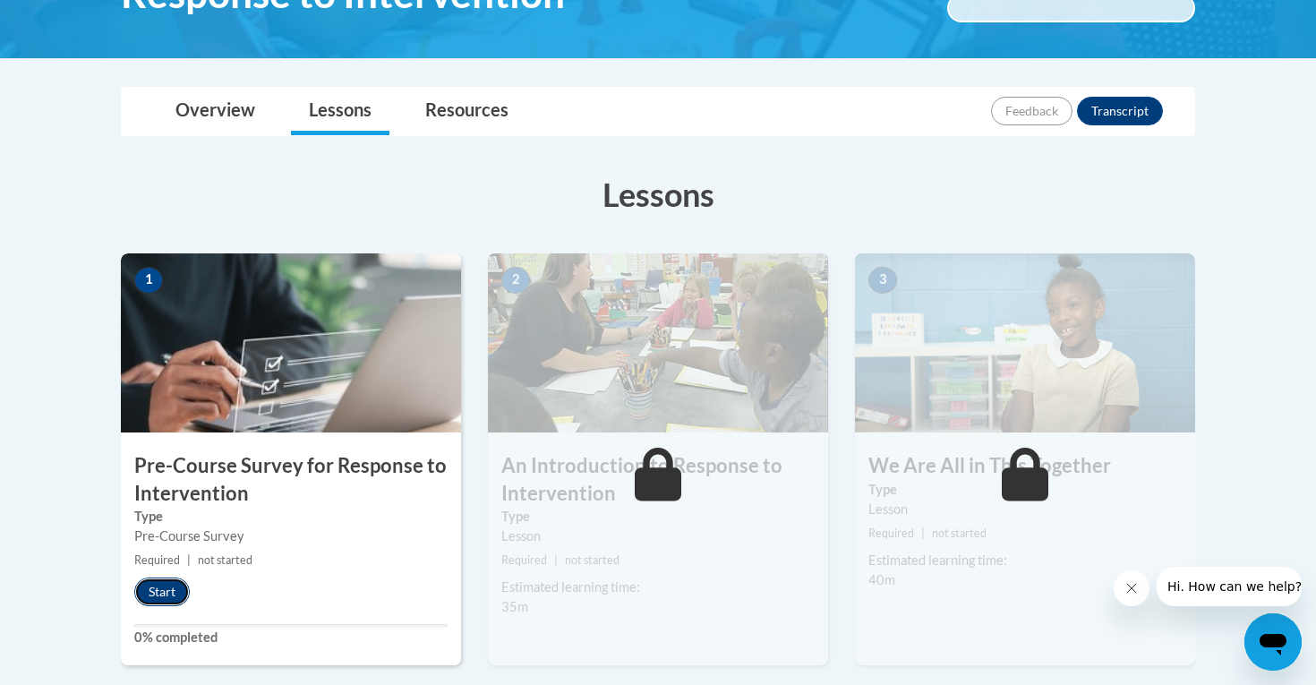
click at [158, 582] on button "Start" at bounding box center [162, 591] width 56 height 29
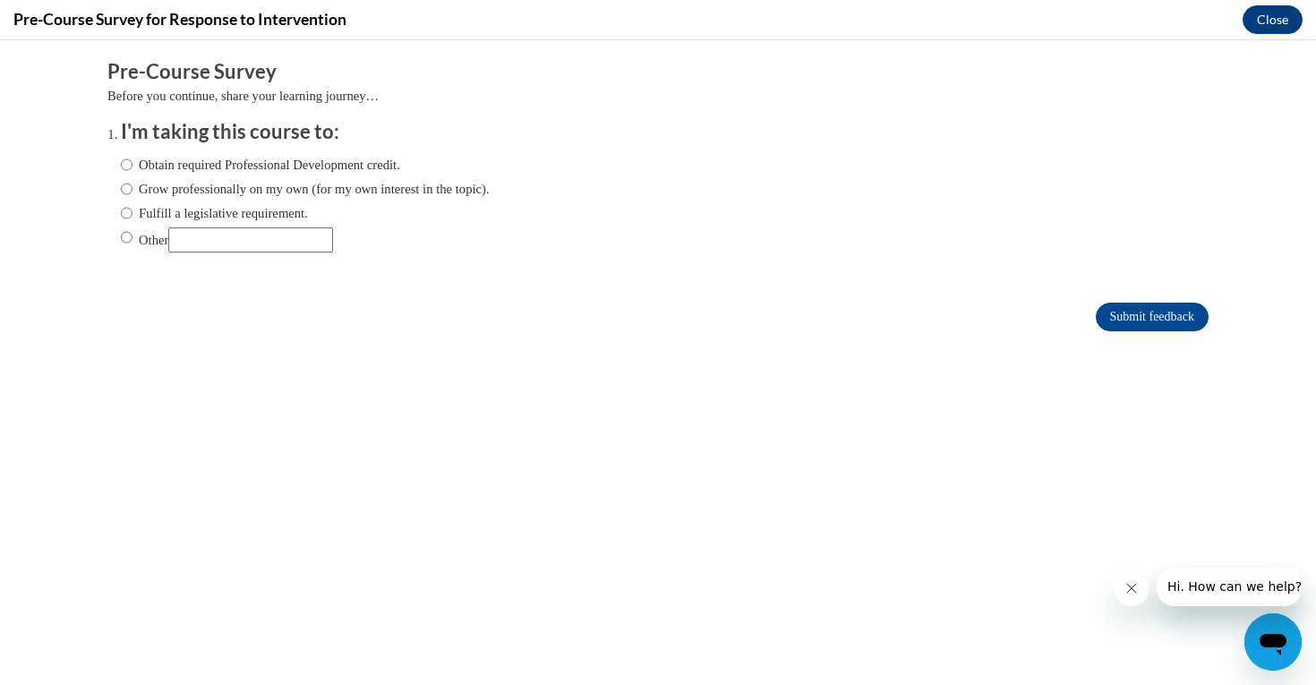
scroll to position [0, 0]
click at [296, 190] on label "Grow professionally on my own (for my own interest in the topic)." at bounding box center [305, 189] width 369 height 20
click at [133, 190] on input "Grow professionally on my own (for my own interest in the topic)." at bounding box center [127, 189] width 12 height 20
radio input "true"
click at [1158, 317] on input "Submit feedback" at bounding box center [1152, 317] width 113 height 29
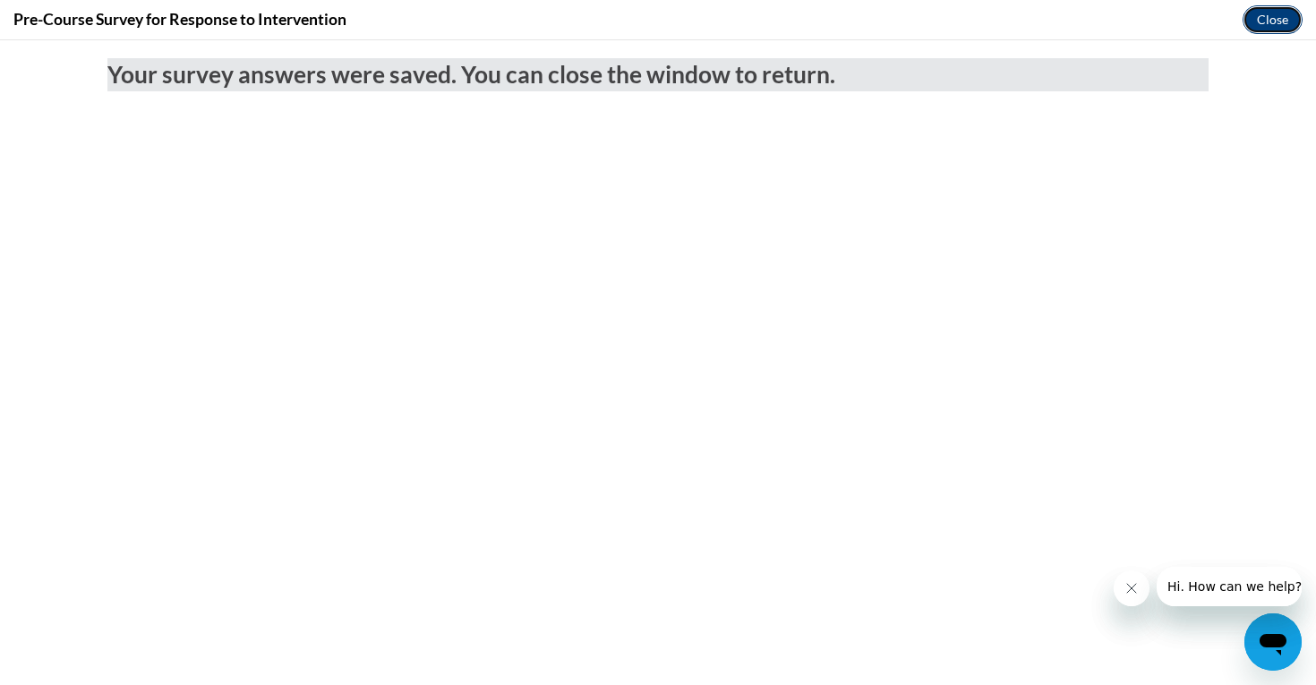
click at [1265, 22] on button "Close" at bounding box center [1273, 19] width 60 height 29
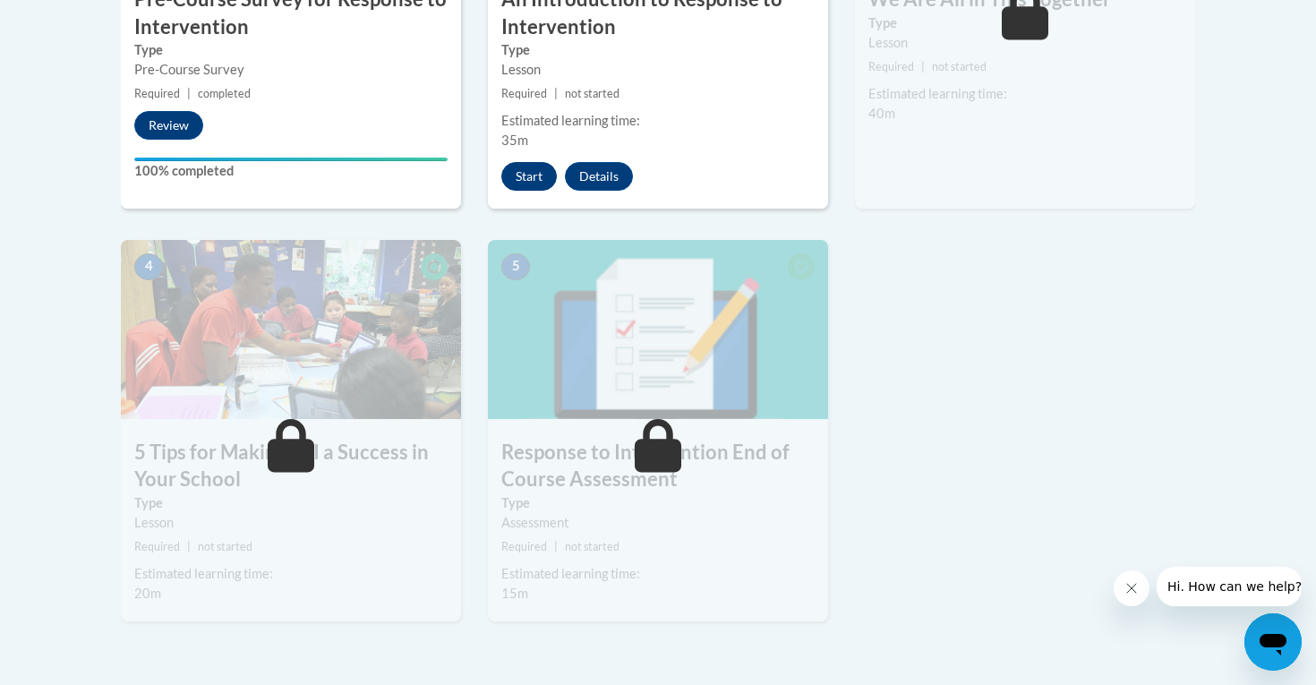
scroll to position [812, 0]
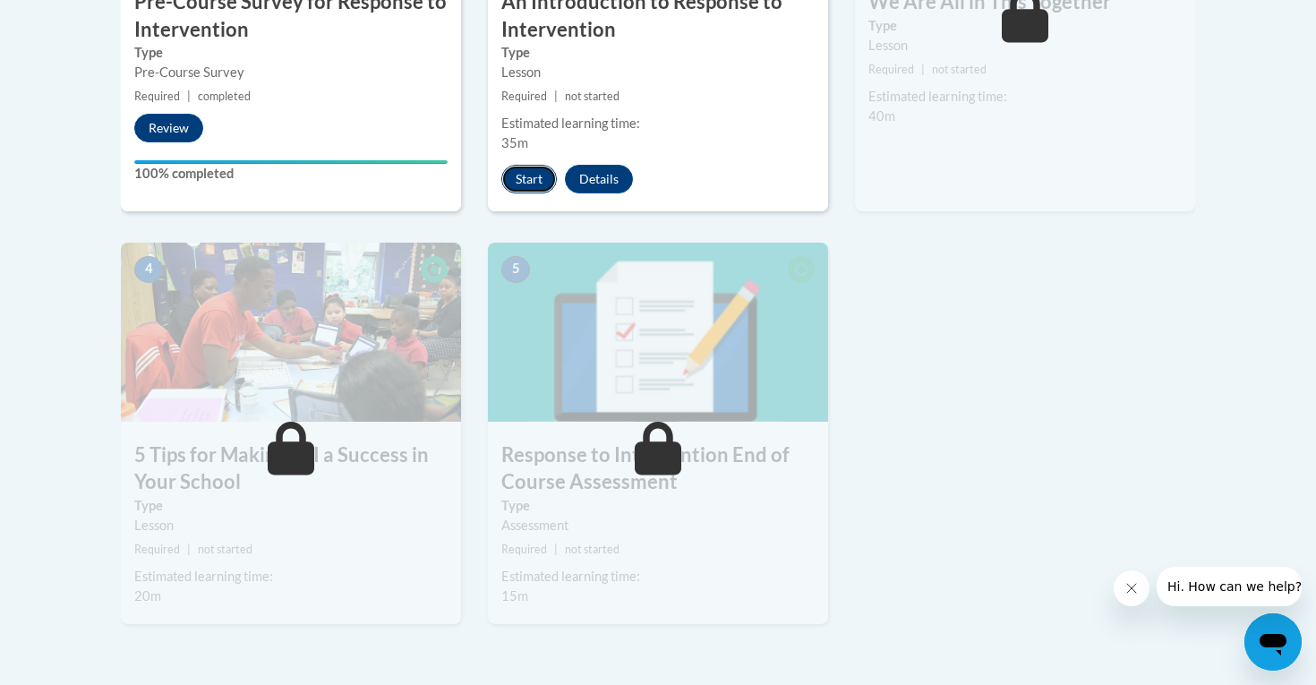
click at [526, 175] on button "Start" at bounding box center [529, 179] width 56 height 29
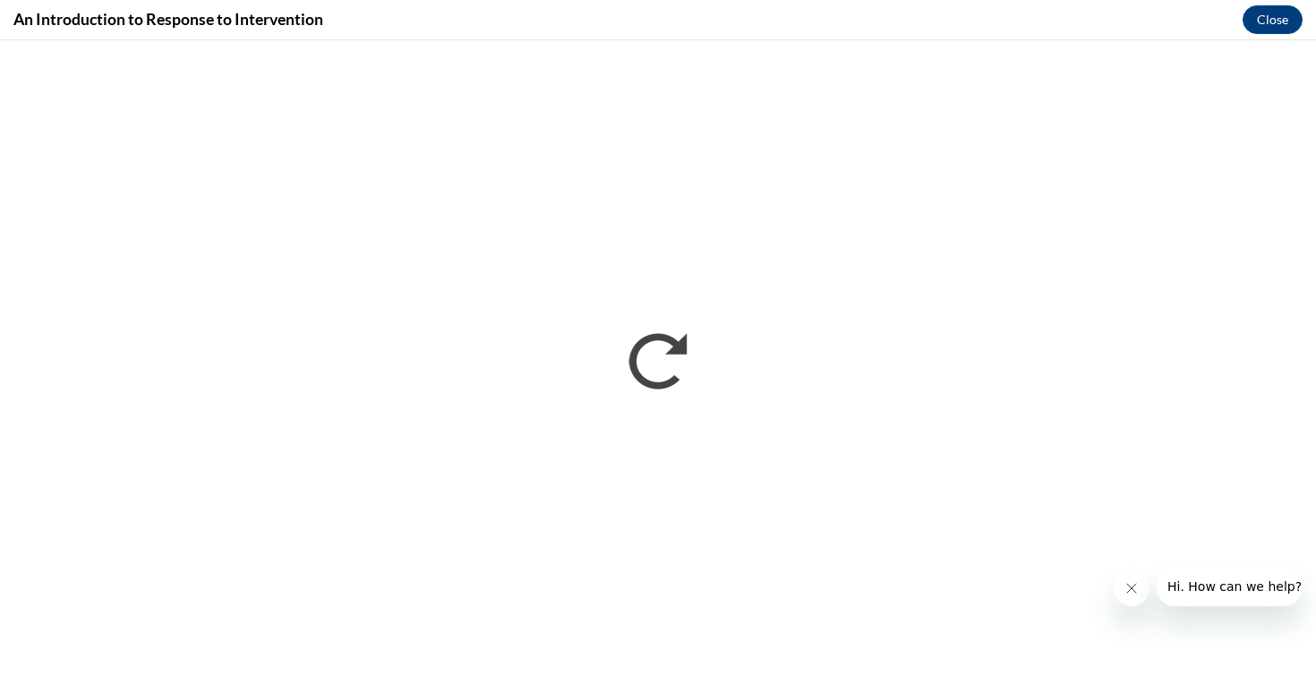
scroll to position [0, 0]
